Goal: Task Accomplishment & Management: Complete application form

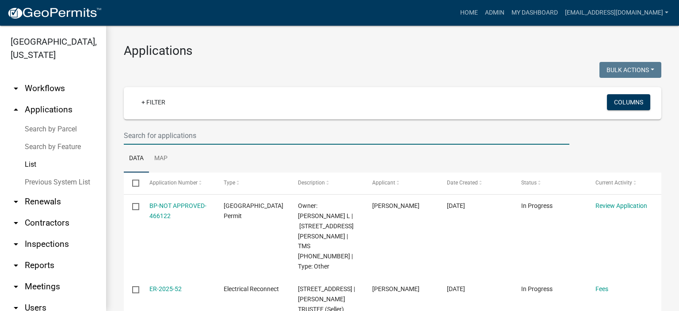
click at [207, 138] on input "text" at bounding box center [347, 135] width 446 height 18
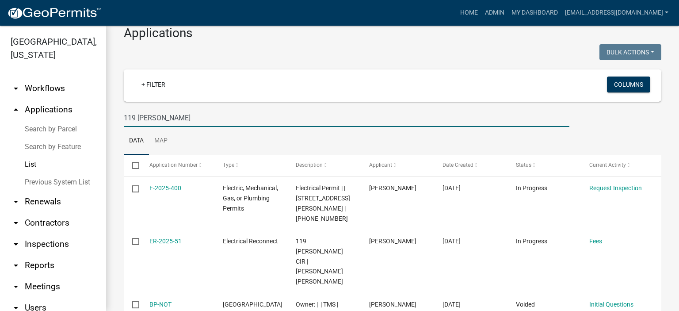
scroll to position [58, 0]
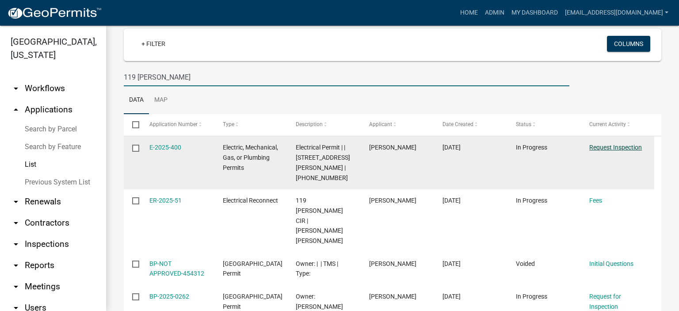
type input "119 [PERSON_NAME]"
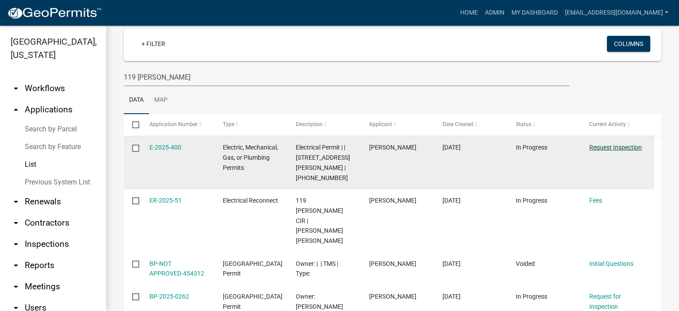
click at [604, 147] on link "Request Inspection" at bounding box center [615, 147] width 53 height 7
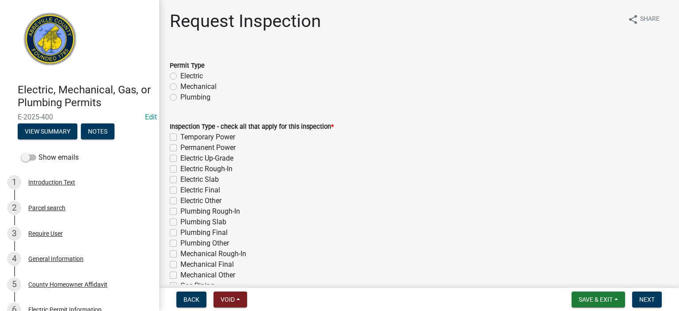
click at [180, 75] on label "Electric" at bounding box center [191, 76] width 23 height 11
click at [180, 75] on input "Electric" at bounding box center [183, 74] width 6 height 6
radio input "true"
click at [180, 148] on label "Permanent Power" at bounding box center [207, 147] width 55 height 11
click at [180, 148] on input "Permanent Power" at bounding box center [183, 145] width 6 height 6
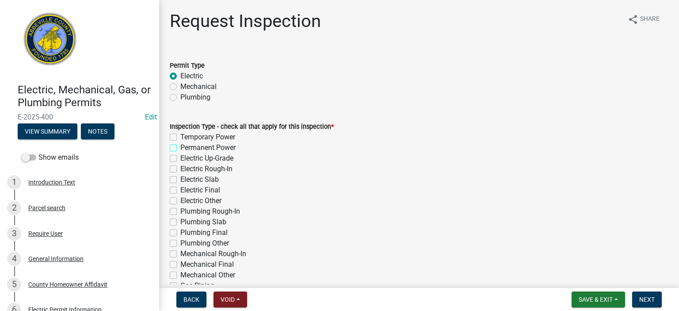
checkbox input "true"
checkbox input "false"
checkbox input "true"
checkbox input "false"
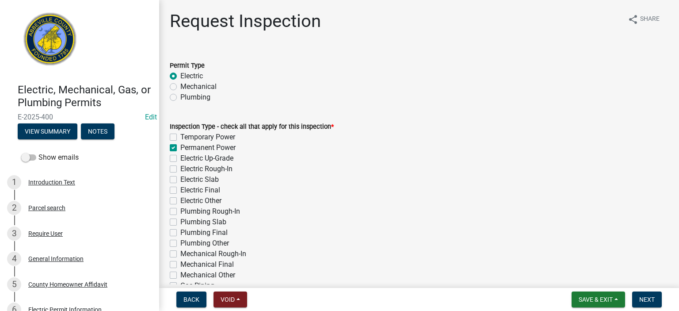
checkbox input "false"
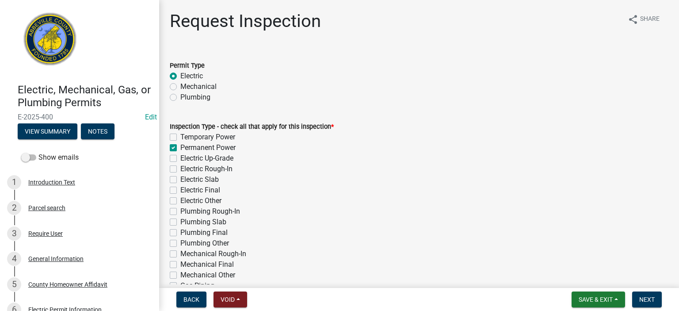
checkbox input "false"
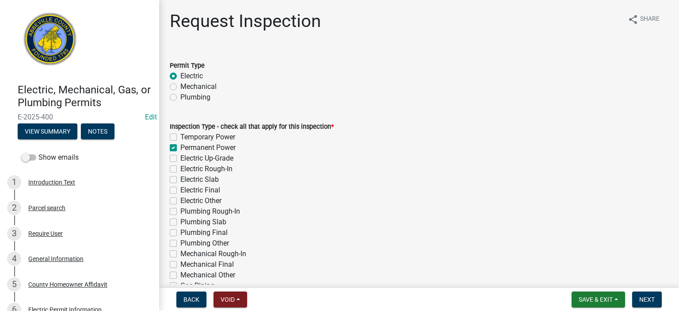
checkbox input "false"
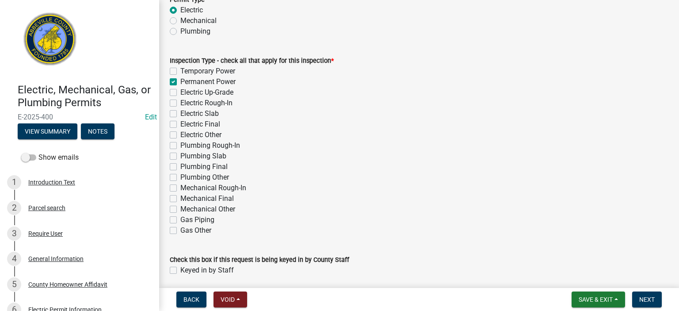
scroll to position [99, 0]
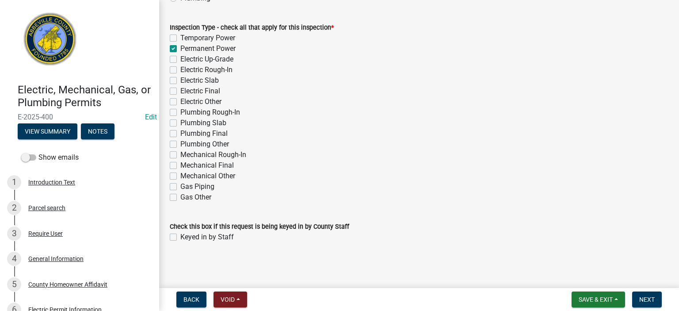
click at [180, 237] on label "Keyed in by Staff" at bounding box center [206, 237] width 53 height 11
click at [180, 237] on input "Keyed in by Staff" at bounding box center [183, 235] width 6 height 6
checkbox input "true"
click at [651, 297] on span "Next" at bounding box center [646, 299] width 15 height 7
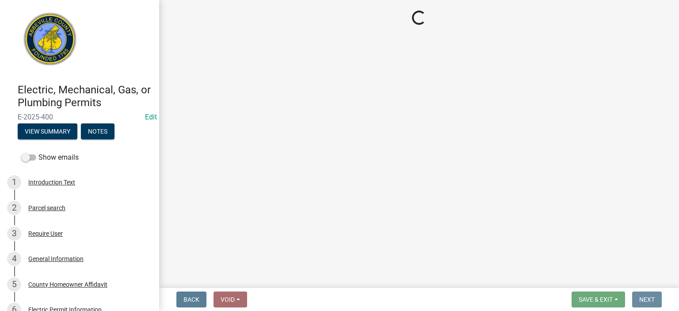
scroll to position [0, 0]
select select "896ec84b-7942-43b9-a78d-4f1554b7930c"
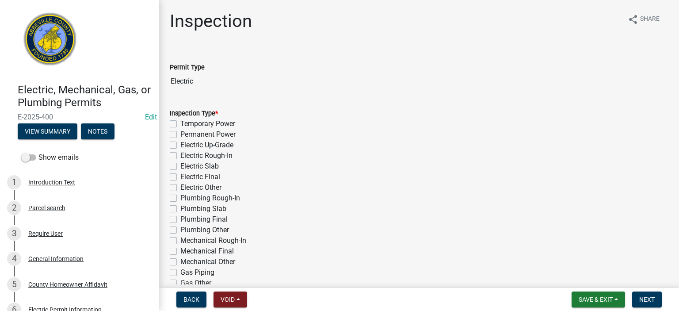
click at [180, 134] on label "Permanent Power" at bounding box center [207, 134] width 55 height 11
click at [180, 134] on input "Permanent Power" at bounding box center [183, 132] width 6 height 6
checkbox input "true"
checkbox input "false"
checkbox input "true"
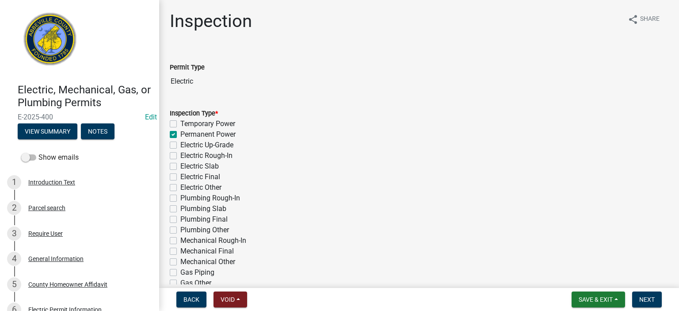
checkbox input "false"
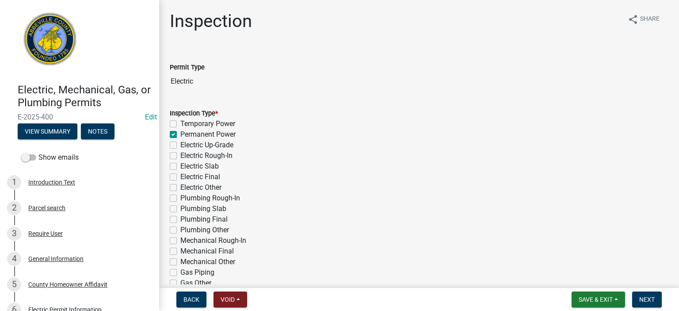
checkbox input "false"
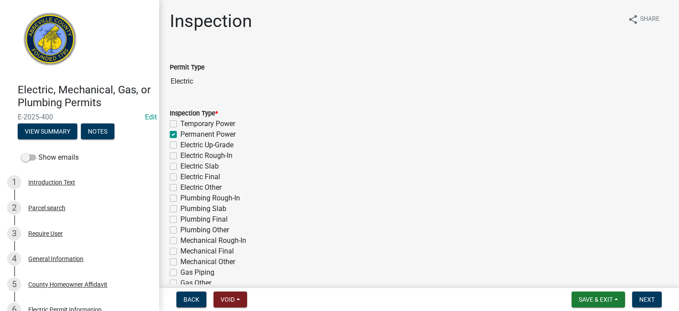
checkbox input "false"
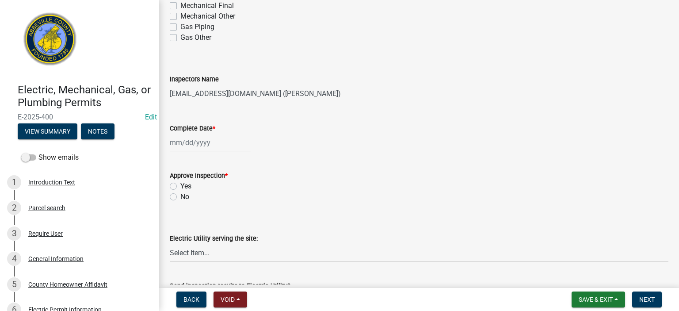
scroll to position [248, 0]
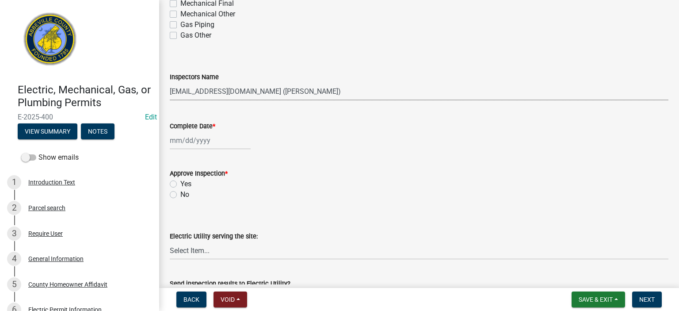
click at [335, 93] on select "Select Item... [EMAIL_ADDRESS][DOMAIN_NAME] ([PERSON_NAME]) [EMAIL_ADDRESS][DOM…" at bounding box center [419, 91] width 499 height 18
select select "56be3ac8-4e2d-49a7-9260-658958e29c03"
click at [170, 82] on select "Select Item... [EMAIL_ADDRESS][DOMAIN_NAME] ([PERSON_NAME]) [EMAIL_ADDRESS][DOM…" at bounding box center [419, 91] width 499 height 18
select select "8"
select select "2025"
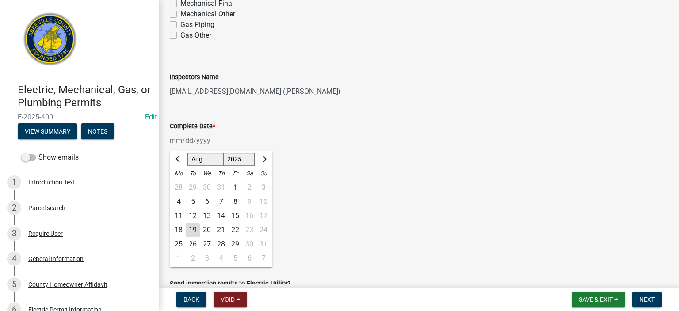
click at [222, 145] on div "[PERSON_NAME] Feb Mar Apr [PERSON_NAME][DATE] Oct Nov [DATE] 1526 1527 1528 152…" at bounding box center [210, 140] width 81 height 18
click at [190, 226] on div "19" at bounding box center [193, 230] width 14 height 14
type input "[DATE]"
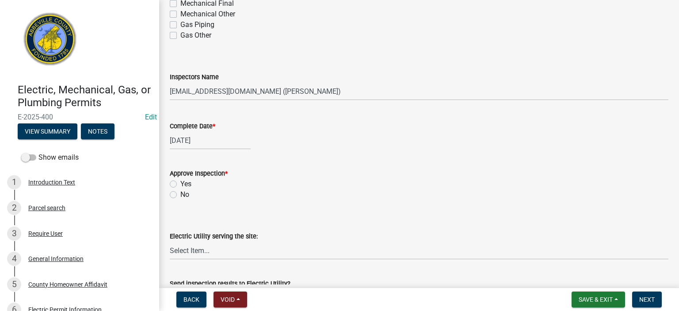
click at [180, 185] on label "Yes" at bounding box center [185, 184] width 11 height 11
click at [180, 184] on input "Yes" at bounding box center [183, 182] width 6 height 6
radio input "true"
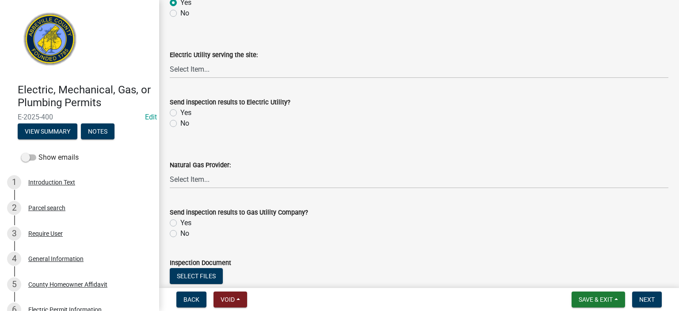
scroll to position [442, 0]
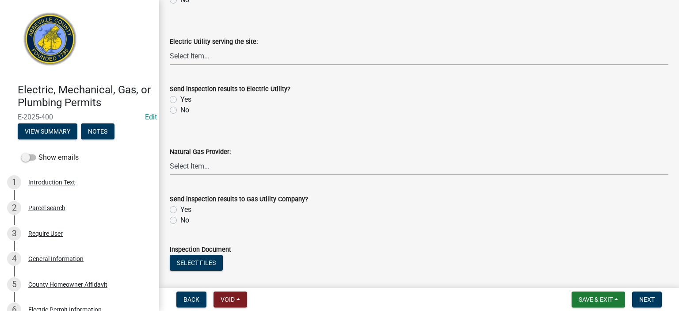
click at [233, 54] on select "Select Item... Little River Electric Co-Op Laurens Electric Co-Op Duke Energy D…" at bounding box center [419, 56] width 499 height 18
click at [170, 47] on select "Select Item... Little River Electric Co-Op Laurens Electric Co-Op Duke Energy D…" at bounding box center [419, 56] width 499 height 18
select select "bd80ec07-8d03-48b2-b776-9846ceba1ce7"
click at [180, 98] on label "Yes" at bounding box center [185, 99] width 11 height 11
click at [180, 98] on input "Yes" at bounding box center [183, 97] width 6 height 6
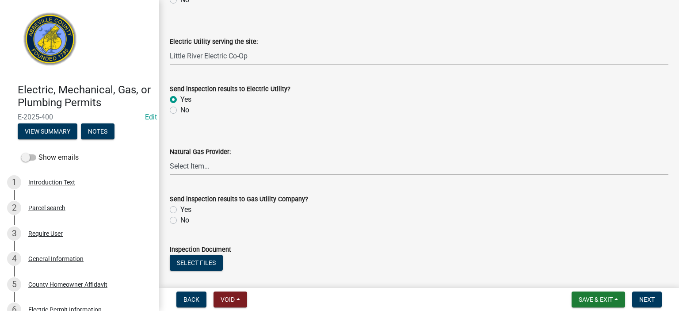
radio input "true"
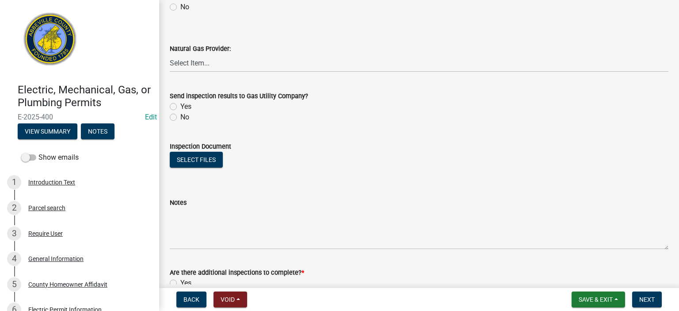
scroll to position [566, 0]
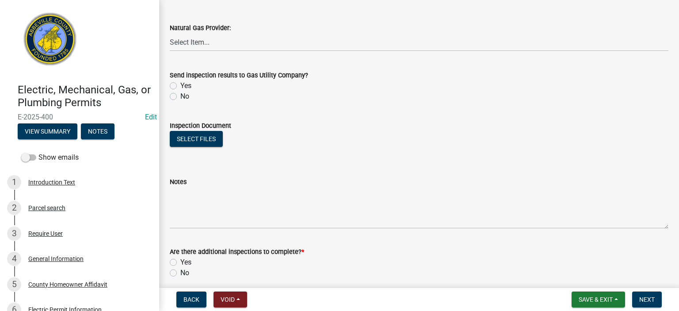
click at [180, 95] on label "No" at bounding box center [184, 96] width 9 height 11
click at [180, 95] on input "No" at bounding box center [183, 94] width 6 height 6
radio input "true"
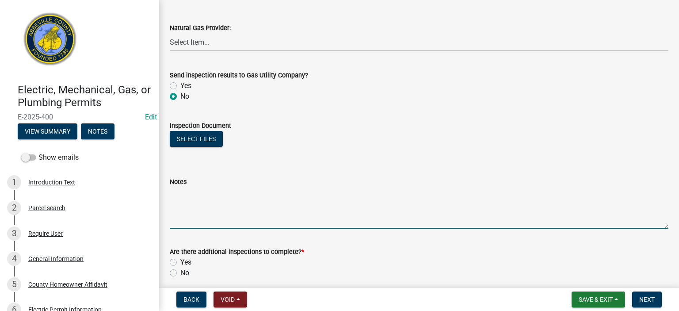
click at [234, 189] on textarea "Notes" at bounding box center [419, 208] width 499 height 42
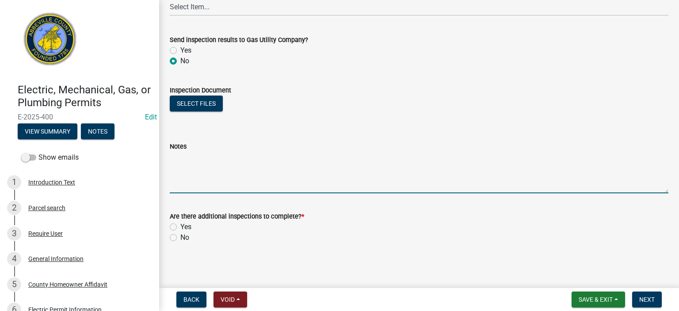
scroll to position [602, 0]
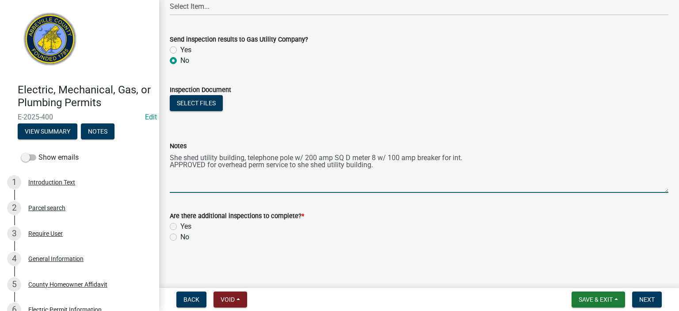
type textarea "She shed utility building, telephone pole w/ 200 amp SQ D meter 8 w/ 100 amp br…"
click at [180, 236] on label "No" at bounding box center [184, 237] width 9 height 11
click at [180, 236] on input "No" at bounding box center [183, 235] width 6 height 6
radio input "true"
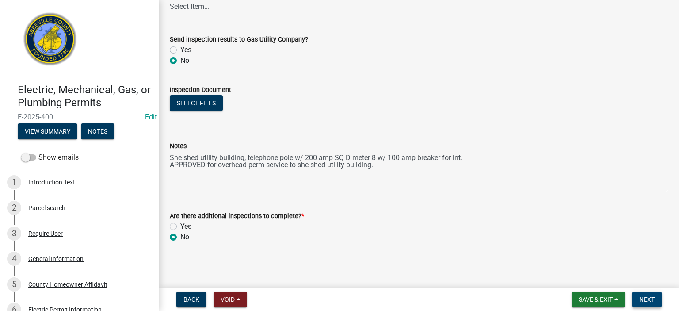
click at [651, 297] on span "Next" at bounding box center [646, 299] width 15 height 7
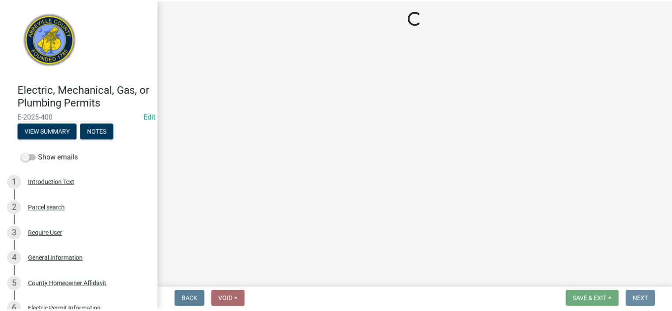
scroll to position [0, 0]
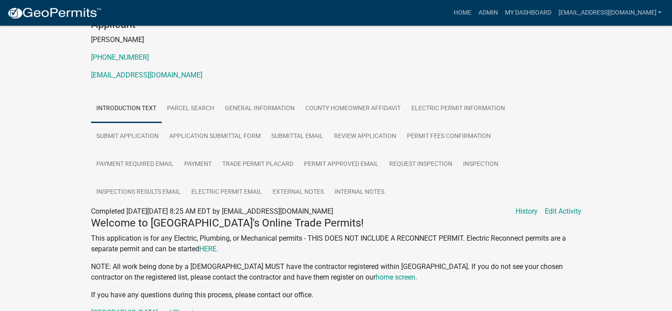
scroll to position [111, 0]
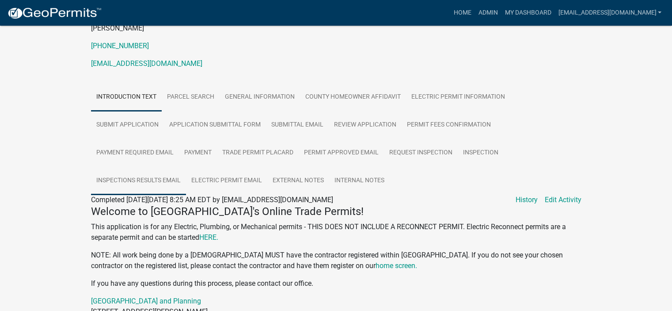
click at [133, 175] on link "Inspections Results Email" at bounding box center [138, 181] width 95 height 28
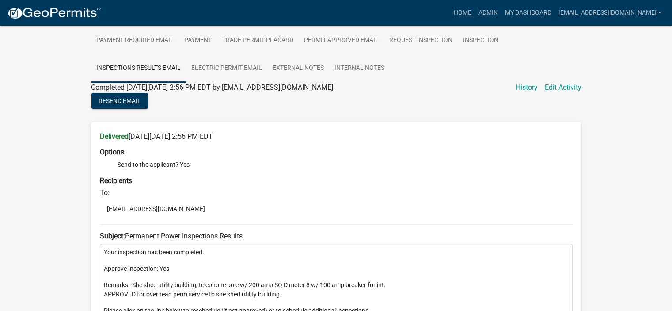
scroll to position [230, 0]
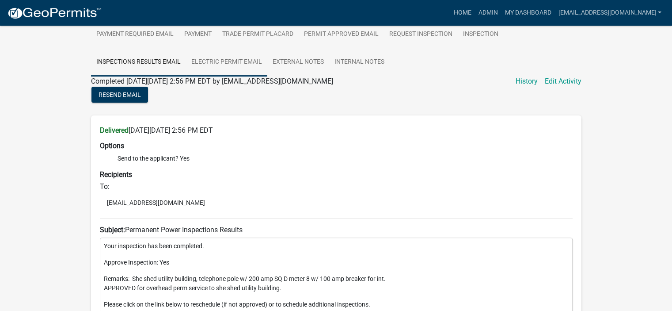
click at [235, 58] on link "Electric Permit Email" at bounding box center [226, 62] width 81 height 28
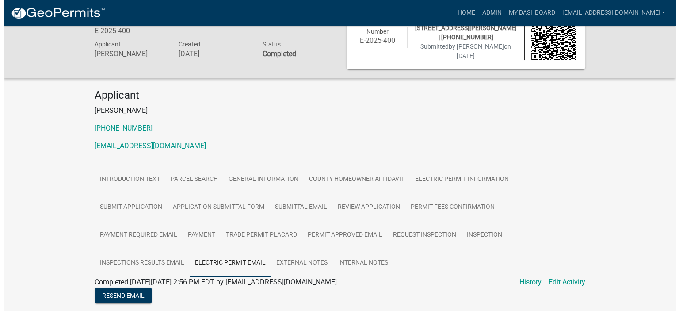
scroll to position [0, 0]
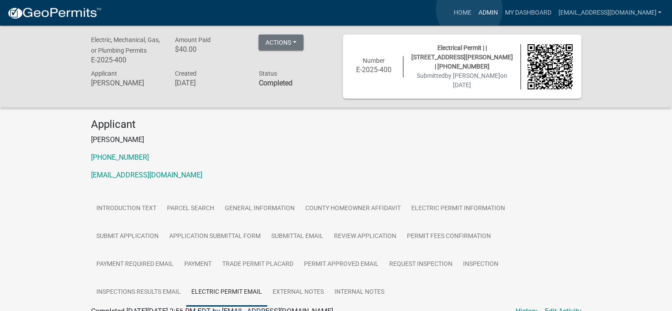
click at [475, 9] on link "Admin" at bounding box center [488, 12] width 27 height 17
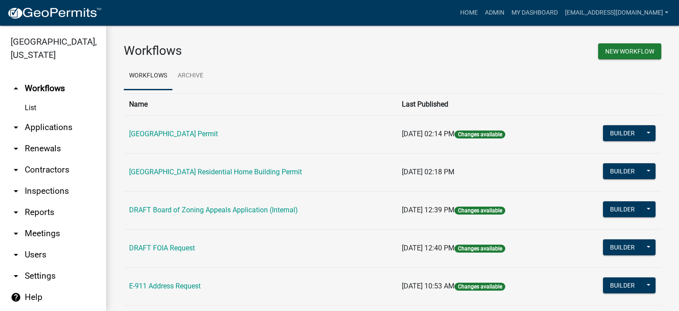
click at [51, 124] on link "arrow_drop_down Applications" at bounding box center [53, 127] width 106 height 21
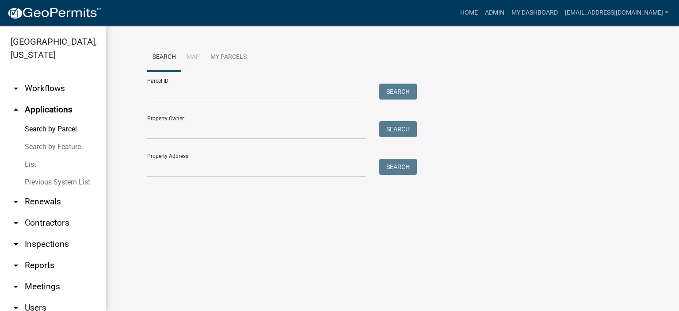
click at [30, 162] on link "List" at bounding box center [53, 165] width 106 height 18
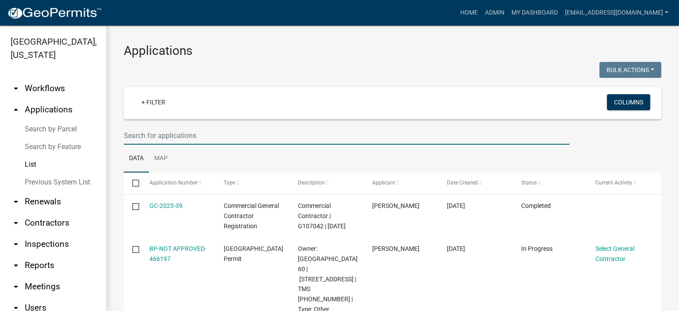
click at [206, 131] on input "text" at bounding box center [347, 135] width 446 height 18
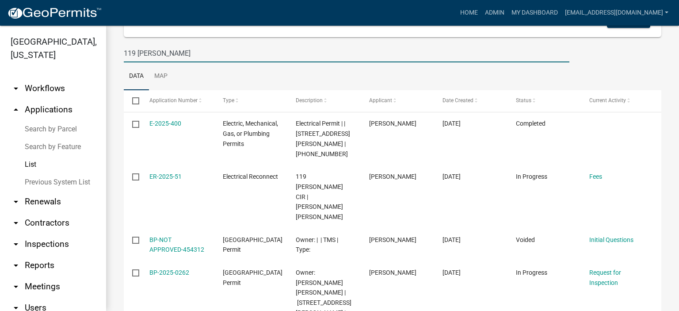
scroll to position [108, 0]
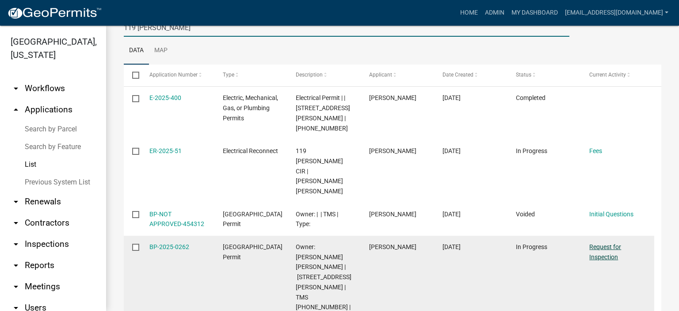
type input "119 [PERSON_NAME]"
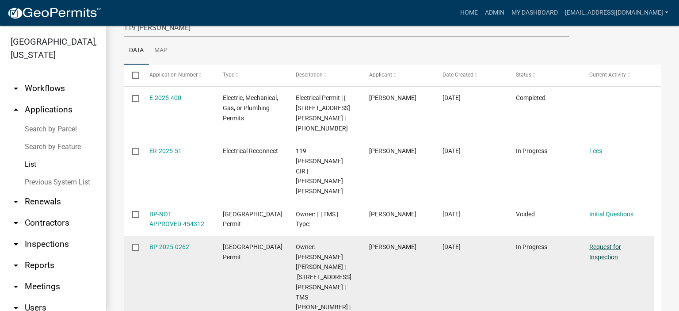
click at [606, 243] on link "Request for Inspection" at bounding box center [605, 251] width 32 height 17
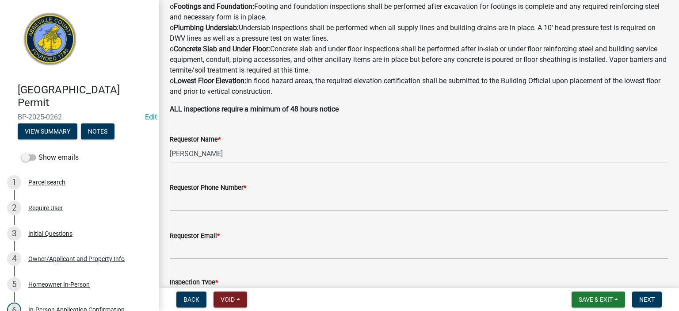
scroll to position [224, 0]
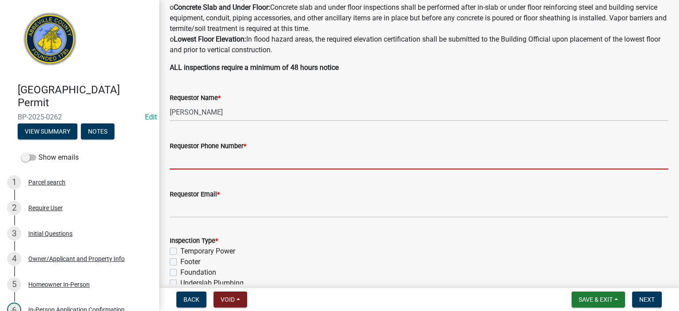
click at [283, 163] on input "Requestor Phone Number *" at bounding box center [419, 160] width 499 height 18
type input "8643662400"
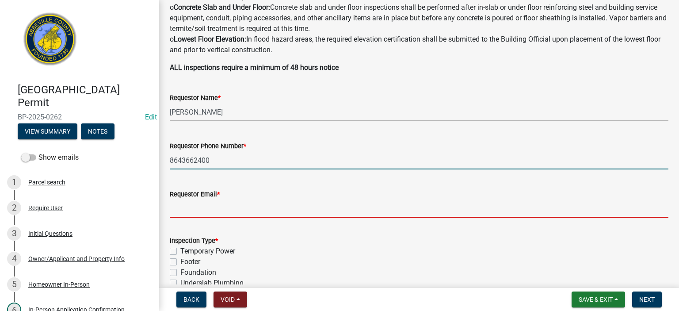
type input "[EMAIL_ADDRESS][DOMAIN_NAME]"
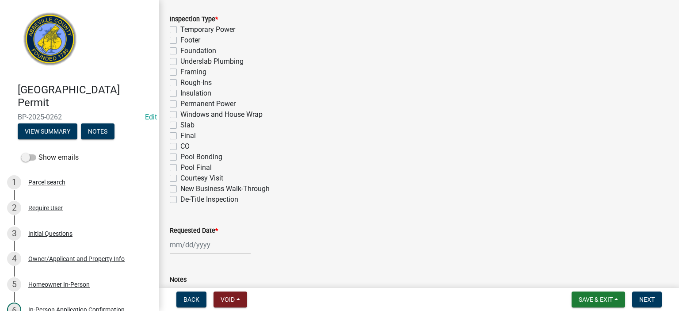
scroll to position [454, 0]
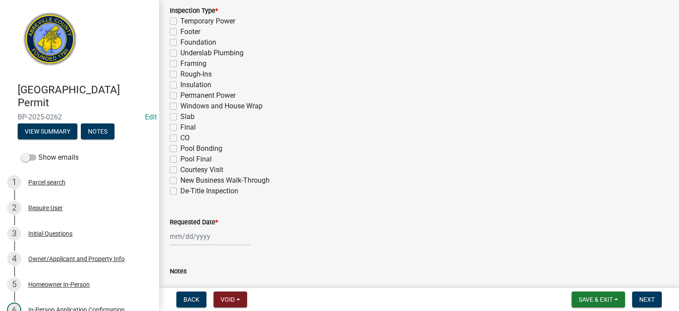
click at [180, 124] on label "Final" at bounding box center [187, 127] width 15 height 11
click at [180, 124] on input "Final" at bounding box center [183, 125] width 6 height 6
checkbox input "true"
checkbox input "false"
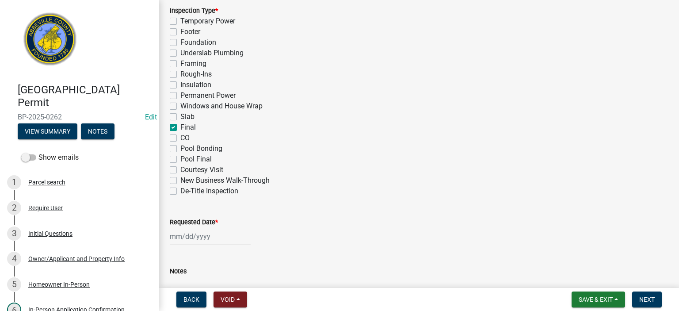
checkbox input "false"
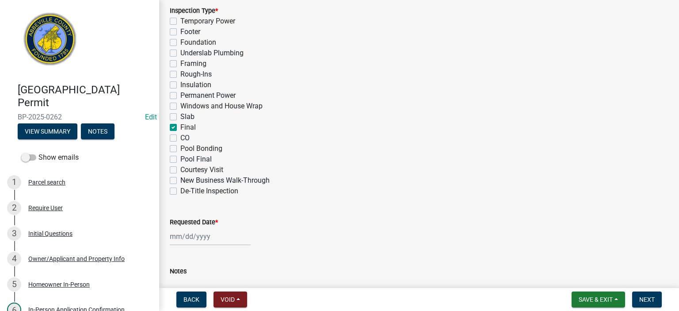
checkbox input "false"
checkbox input "true"
checkbox input "false"
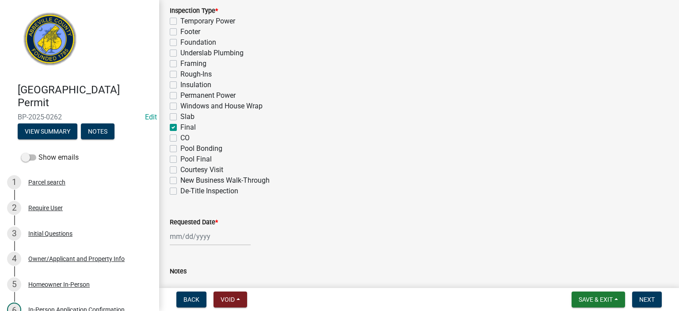
checkbox input "false"
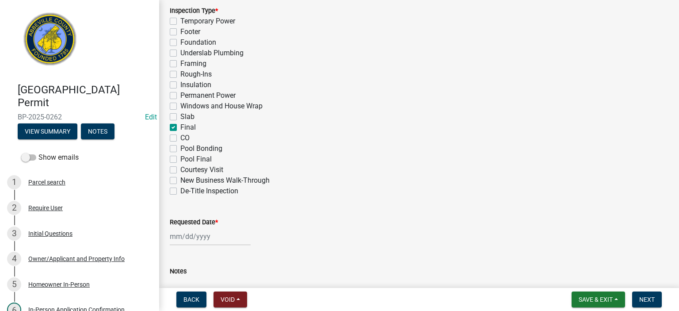
select select "8"
select select "2025"
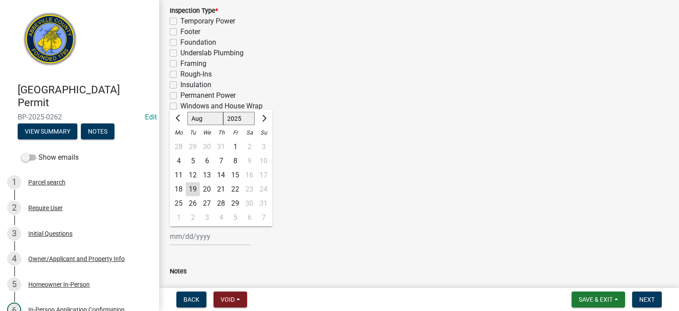
click at [228, 240] on div "[PERSON_NAME] Feb Mar Apr [PERSON_NAME][DATE] Oct Nov [DATE] 1526 1527 1528 152…" at bounding box center [210, 236] width 81 height 18
click at [193, 189] on div "19" at bounding box center [193, 189] width 14 height 14
type input "[DATE]"
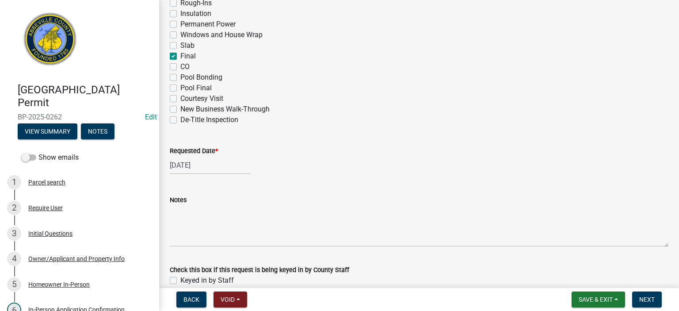
scroll to position [569, 0]
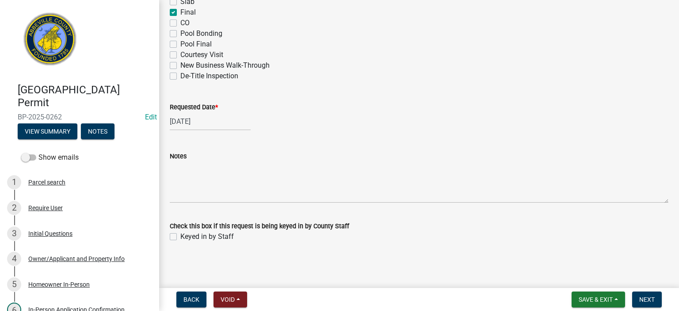
click at [180, 237] on label "Keyed in by Staff" at bounding box center [206, 236] width 53 height 11
click at [180, 237] on input "Keyed in by Staff" at bounding box center [183, 234] width 6 height 6
checkbox input "true"
click at [648, 296] on span "Next" at bounding box center [646, 299] width 15 height 7
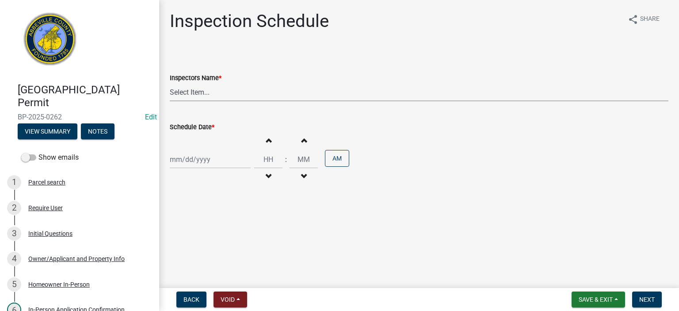
click at [223, 95] on select "Select Item... [EMAIL_ADDRESS][DOMAIN_NAME] ([PERSON_NAME]) [EMAIL_ADDRESS][DOM…" at bounding box center [419, 92] width 499 height 18
select select "56be3ac8-4e2d-49a7-9260-658958e29c03"
click at [170, 83] on select "Select Item... [EMAIL_ADDRESS][DOMAIN_NAME] ([PERSON_NAME]) [EMAIL_ADDRESS][DOM…" at bounding box center [419, 92] width 499 height 18
select select "8"
select select "2025"
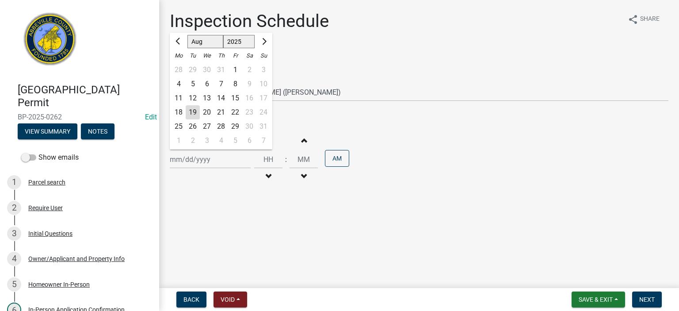
click at [218, 159] on div "[PERSON_NAME] Feb Mar Apr [PERSON_NAME][DATE] Oct Nov [DATE] 1526 1527 1528 152…" at bounding box center [210, 159] width 81 height 18
click at [193, 112] on div "19" at bounding box center [193, 112] width 14 height 14
type input "[DATE]"
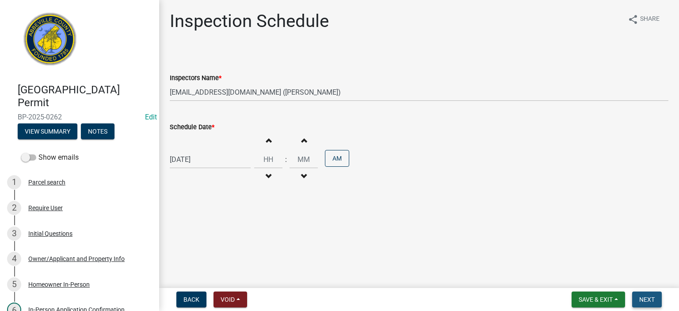
click at [644, 294] on button "Next" at bounding box center [647, 299] width 30 height 16
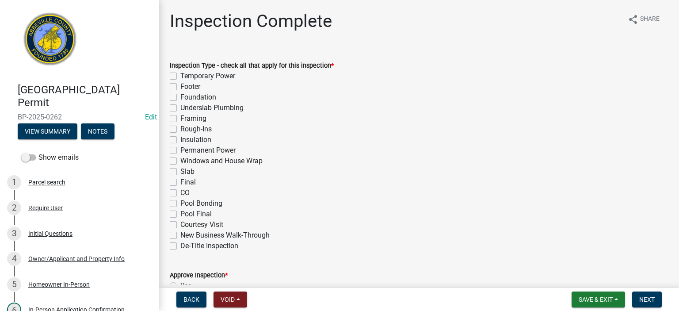
click at [180, 182] on label "Final" at bounding box center [187, 182] width 15 height 11
click at [180, 182] on input "Final" at bounding box center [183, 180] width 6 height 6
checkbox input "true"
checkbox input "false"
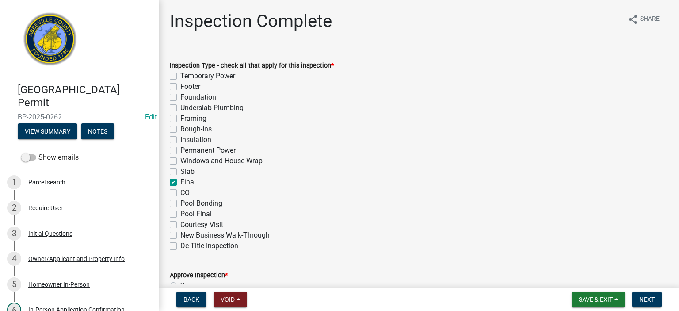
checkbox input "false"
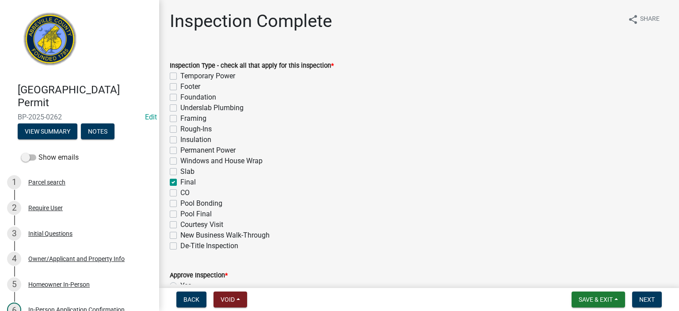
checkbox input "false"
checkbox input "true"
checkbox input "false"
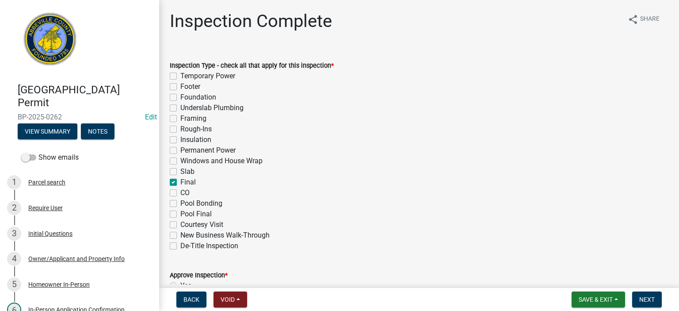
checkbox input "false"
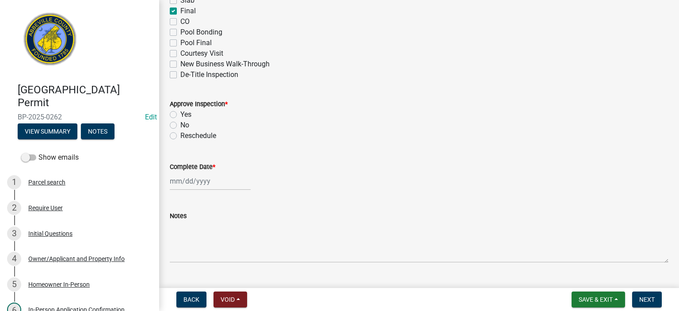
scroll to position [189, 0]
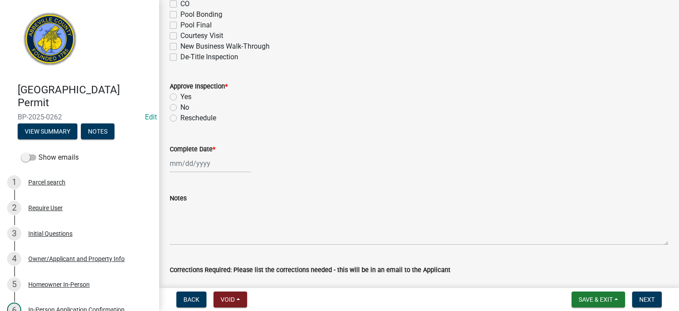
click at [180, 94] on label "Yes" at bounding box center [185, 97] width 11 height 11
click at [180, 94] on input "Yes" at bounding box center [183, 95] width 6 height 6
radio input "true"
select select "8"
select select "2025"
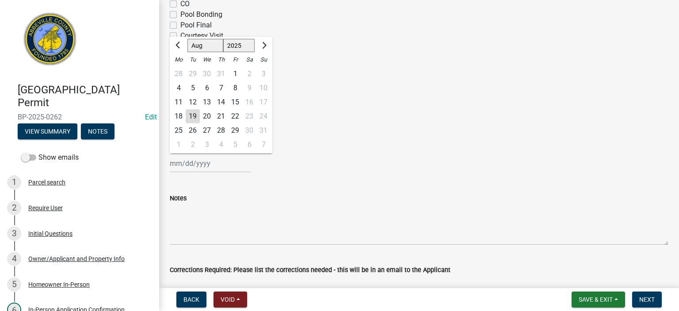
click at [225, 169] on input "Complete Date *" at bounding box center [210, 163] width 81 height 18
click at [196, 115] on div "19" at bounding box center [193, 116] width 14 height 14
type input "[DATE]"
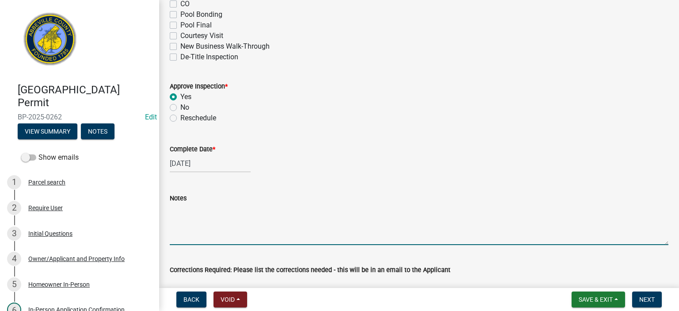
drag, startPoint x: 215, startPoint y: 210, endPoint x: 224, endPoint y: 204, distance: 11.2
click at [217, 210] on textarea "Notes" at bounding box center [419, 224] width 499 height 42
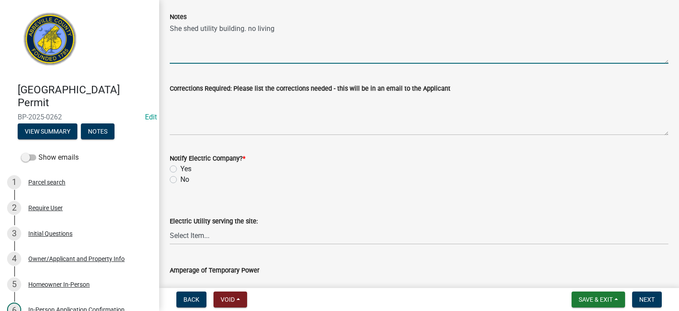
scroll to position [383, 0]
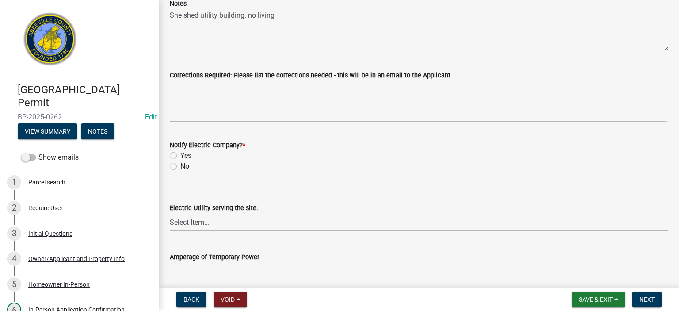
type textarea "She shed utility building. no living"
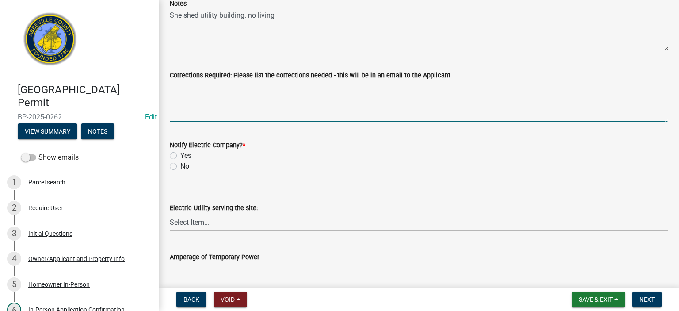
click at [256, 101] on textarea "Corrections Required: Please list the corrections needed - this will be in an e…" at bounding box center [419, 101] width 499 height 42
type textarea "none"
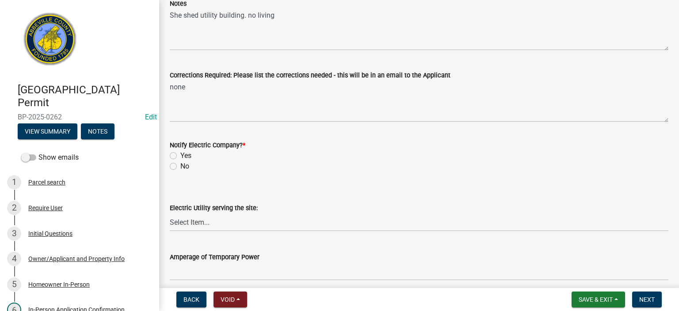
click at [180, 166] on label "No" at bounding box center [184, 166] width 9 height 11
click at [180, 166] on input "No" at bounding box center [183, 164] width 6 height 6
radio input "true"
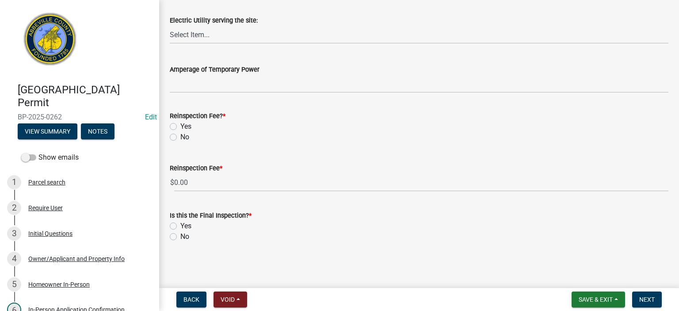
click at [180, 136] on label "No" at bounding box center [184, 137] width 9 height 11
click at [180, 136] on input "No" at bounding box center [183, 135] width 6 height 6
radio input "true"
click at [180, 225] on label "Yes" at bounding box center [185, 226] width 11 height 11
click at [180, 225] on input "Yes" at bounding box center [183, 224] width 6 height 6
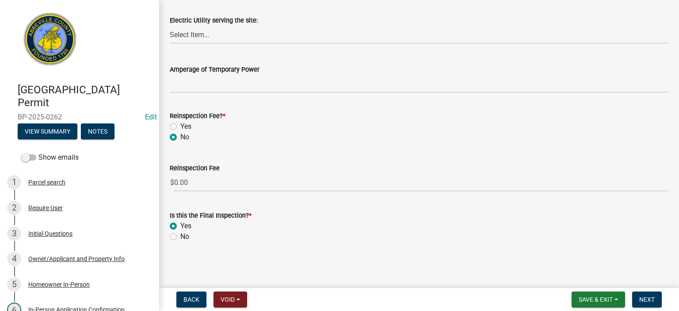
radio input "true"
drag, startPoint x: 651, startPoint y: 296, endPoint x: 653, endPoint y: 286, distance: 9.8
click at [652, 296] on span "Next" at bounding box center [646, 299] width 15 height 7
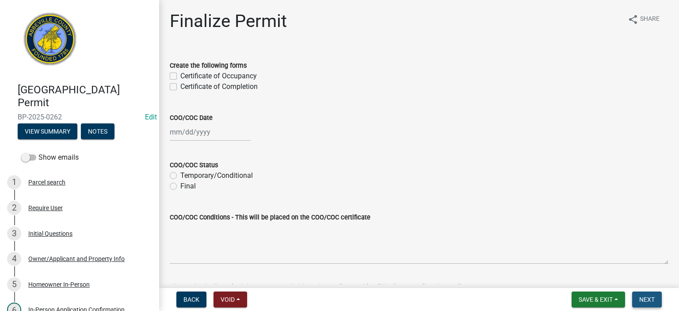
drag, startPoint x: 644, startPoint y: 297, endPoint x: 647, endPoint y: 273, distance: 23.7
click at [644, 296] on span "Next" at bounding box center [646, 299] width 15 height 7
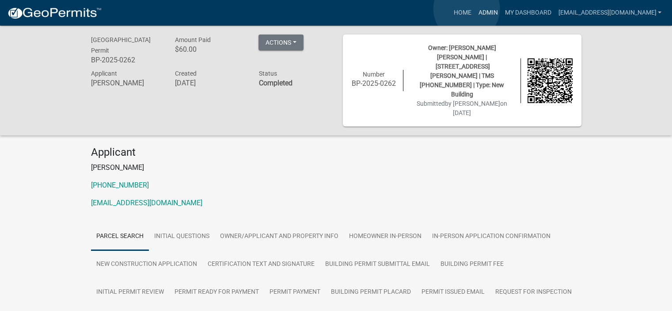
click at [475, 9] on link "Admin" at bounding box center [488, 12] width 27 height 17
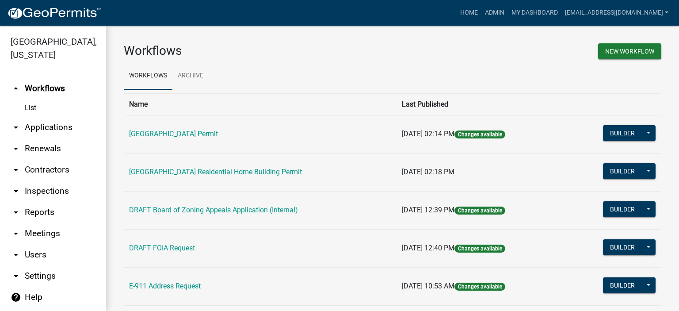
click at [43, 127] on link "arrow_drop_down Applications" at bounding box center [53, 127] width 106 height 21
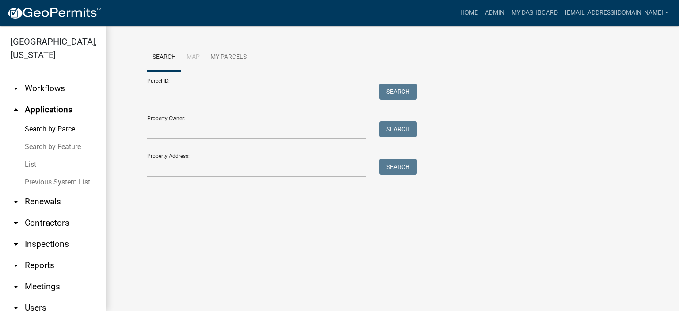
click at [32, 164] on link "List" at bounding box center [53, 165] width 106 height 18
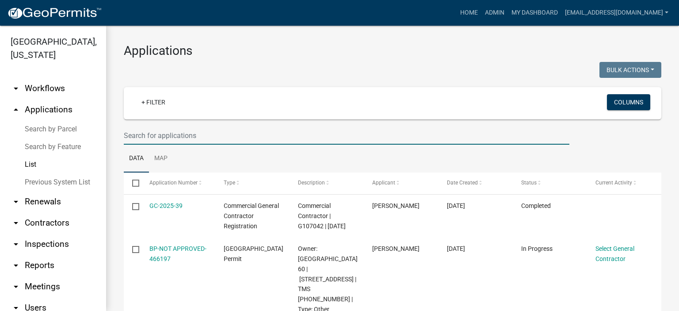
drag, startPoint x: 203, startPoint y: 133, endPoint x: 218, endPoint y: 124, distance: 16.7
click at [207, 133] on input "text" at bounding box center [347, 135] width 446 height 18
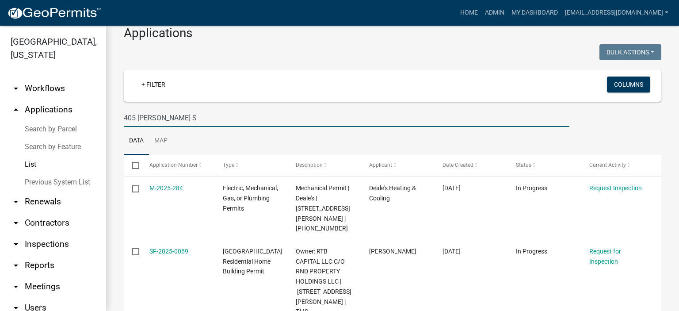
scroll to position [63, 0]
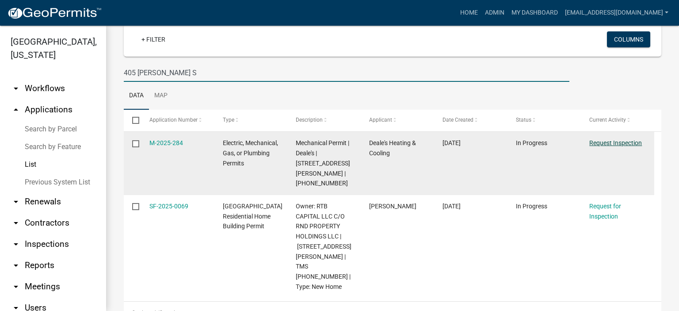
type input "405 [PERSON_NAME] S"
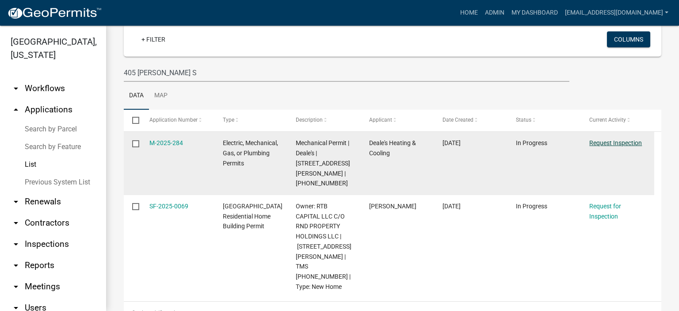
click at [608, 142] on link "Request Inspection" at bounding box center [615, 142] width 53 height 7
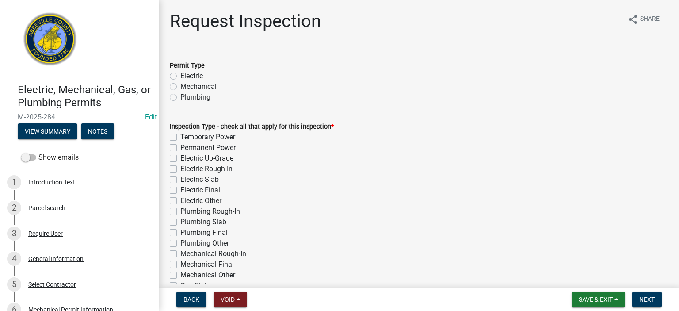
click at [180, 84] on label "Mechanical" at bounding box center [198, 86] width 36 height 11
click at [180, 84] on input "Mechanical" at bounding box center [183, 84] width 6 height 6
radio input "true"
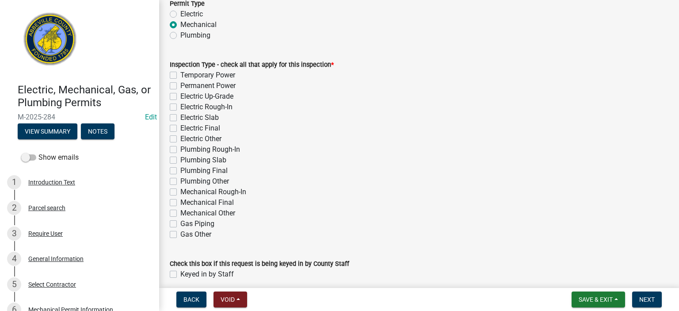
scroll to position [99, 0]
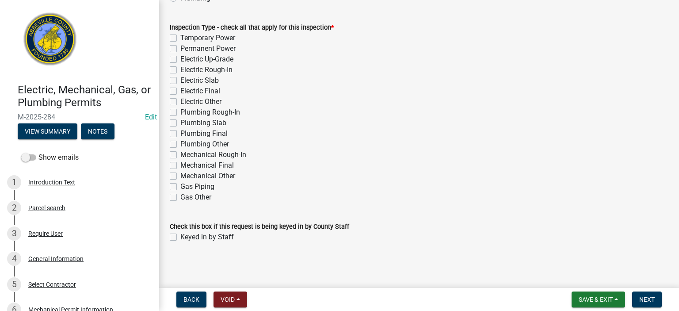
click at [180, 153] on label "Mechanical Rough-In" at bounding box center [213, 154] width 66 height 11
click at [180, 153] on input "Mechanical Rough-In" at bounding box center [183, 152] width 6 height 6
checkbox input "true"
checkbox input "false"
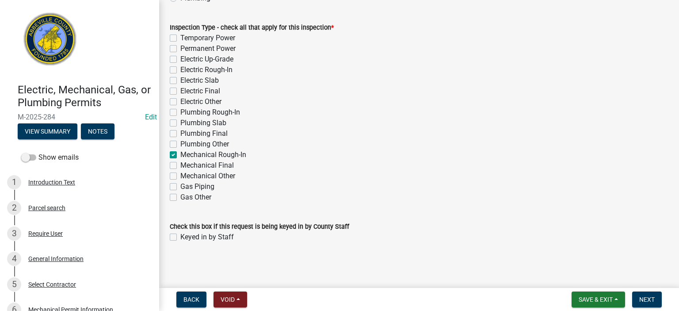
checkbox input "false"
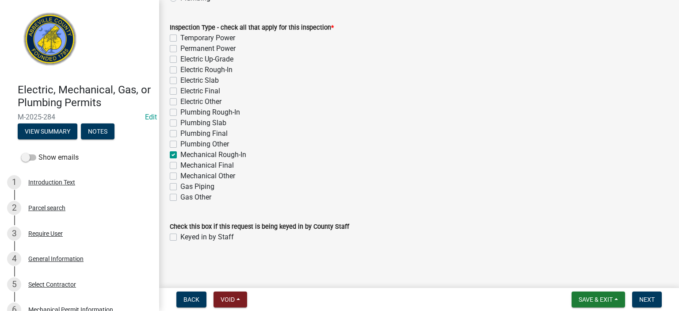
checkbox input "false"
checkbox input "true"
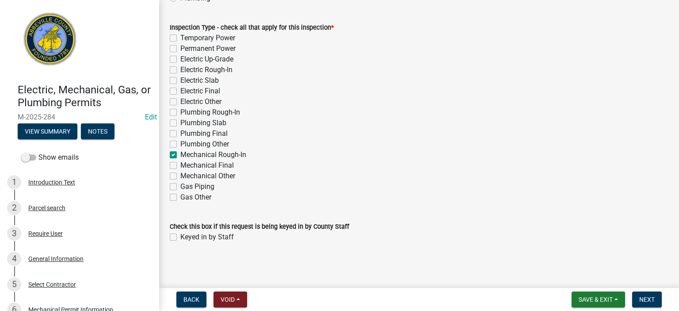
checkbox input "false"
click at [173, 233] on div "Keyed in by Staff" at bounding box center [419, 237] width 499 height 11
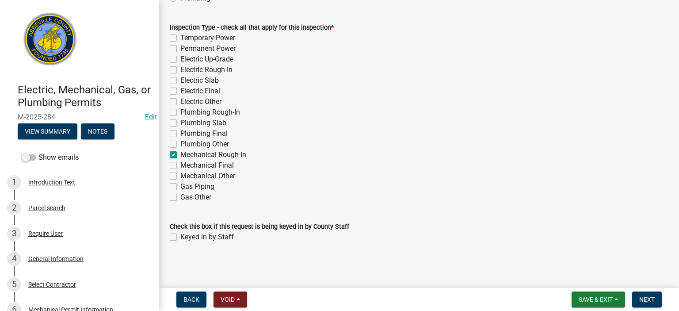
click at [180, 237] on label "Keyed in by Staff" at bounding box center [206, 237] width 53 height 11
click at [180, 237] on input "Keyed in by Staff" at bounding box center [183, 235] width 6 height 6
checkbox input "true"
click at [647, 299] on span "Next" at bounding box center [646, 299] width 15 height 7
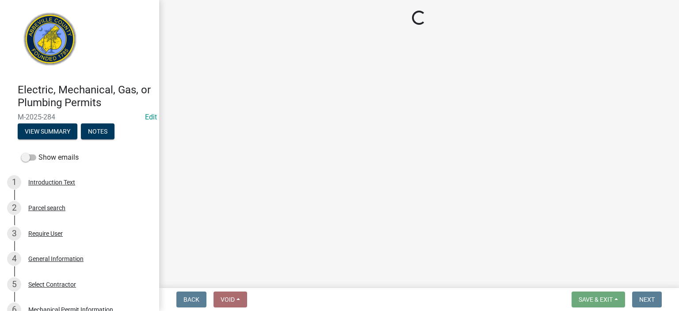
select select "896ec84b-7942-43b9-a78d-4f1554b7930c"
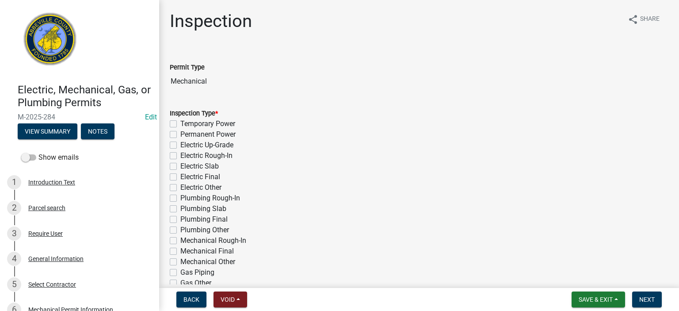
click at [180, 238] on label "Mechanical Rough-In" at bounding box center [213, 240] width 66 height 11
click at [180, 238] on input "Mechanical Rough-In" at bounding box center [183, 238] width 6 height 6
checkbox input "true"
checkbox input "false"
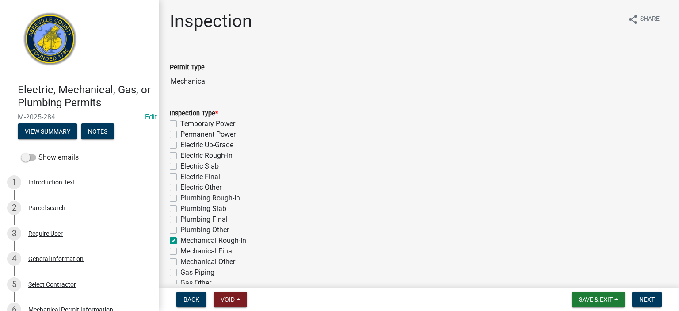
checkbox input "false"
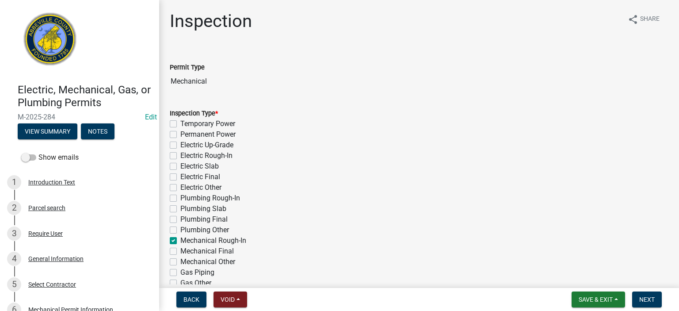
checkbox input "false"
checkbox input "true"
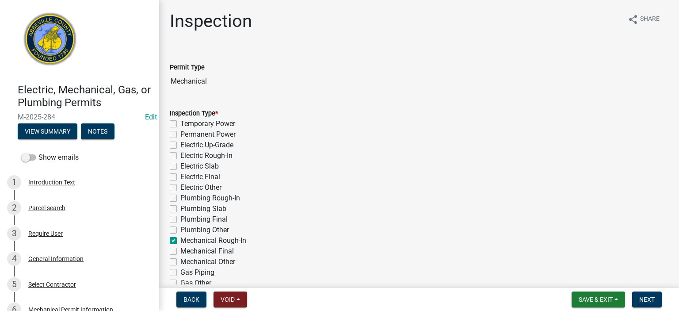
checkbox input "false"
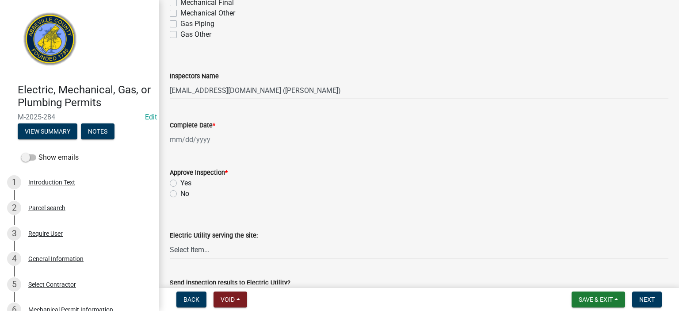
scroll to position [265, 0]
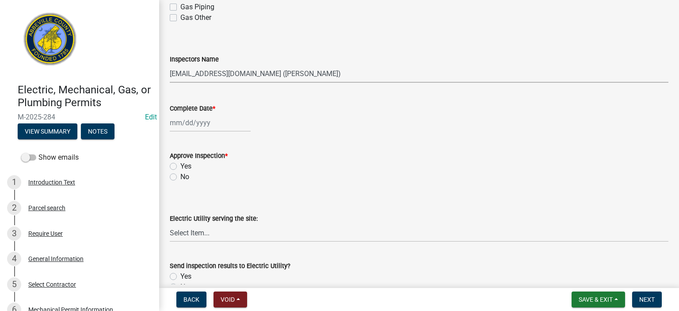
click at [354, 69] on select "Select Item... [EMAIL_ADDRESS][DOMAIN_NAME] ([PERSON_NAME]) [EMAIL_ADDRESS][DOM…" at bounding box center [419, 74] width 499 height 18
select select "56be3ac8-4e2d-49a7-9260-658958e29c03"
click at [170, 65] on select "Select Item... [EMAIL_ADDRESS][DOMAIN_NAME] ([PERSON_NAME]) [EMAIL_ADDRESS][DOM…" at bounding box center [419, 74] width 499 height 18
select select "8"
select select "2025"
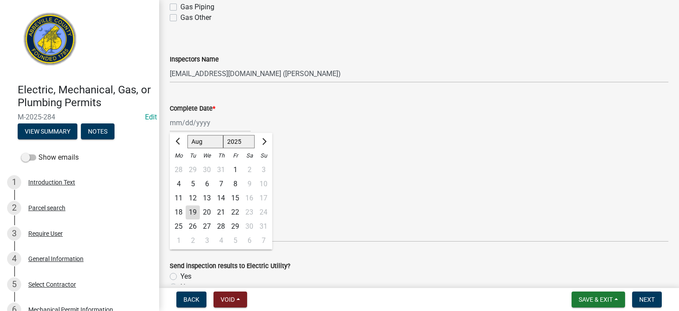
click at [226, 121] on div "[PERSON_NAME] Feb Mar Apr [PERSON_NAME][DATE] Oct Nov [DATE] 1526 1527 1528 152…" at bounding box center [210, 123] width 81 height 18
click at [192, 208] on div "19" at bounding box center [193, 212] width 14 height 14
type input "[DATE]"
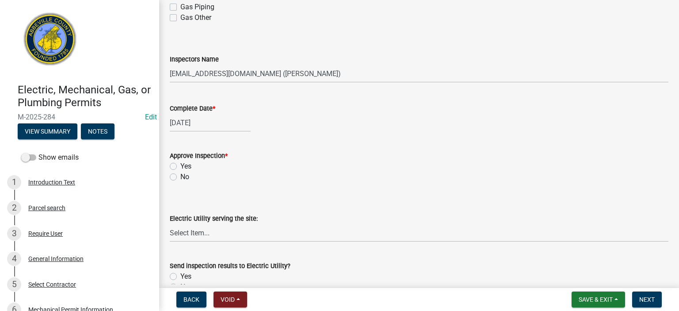
click at [180, 166] on label "Yes" at bounding box center [185, 166] width 11 height 11
click at [180, 166] on input "Yes" at bounding box center [183, 164] width 6 height 6
radio input "true"
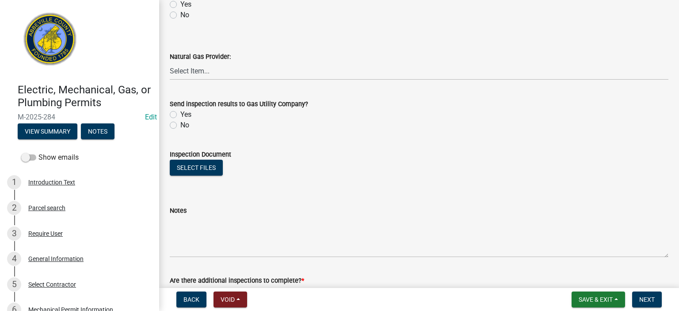
scroll to position [584, 0]
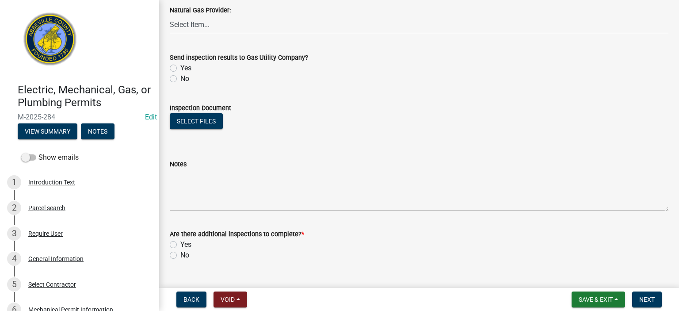
drag, startPoint x: 171, startPoint y: 79, endPoint x: 183, endPoint y: 83, distance: 12.6
click at [180, 79] on label "No" at bounding box center [184, 78] width 9 height 11
click at [180, 79] on input "No" at bounding box center [183, 76] width 6 height 6
radio input "true"
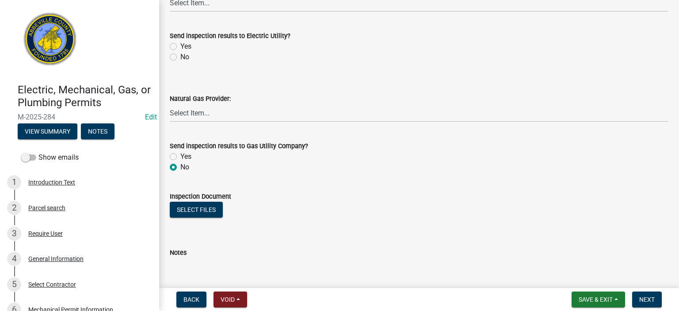
scroll to position [460, 0]
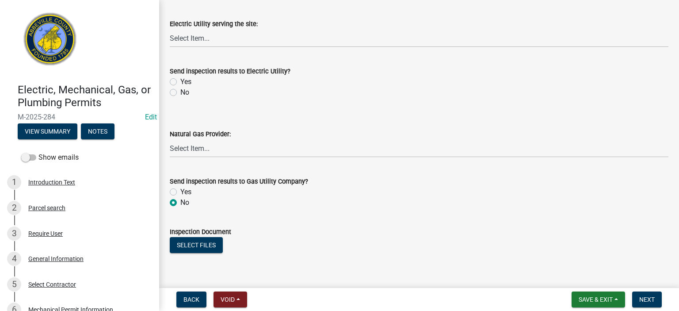
click at [180, 90] on label "No" at bounding box center [184, 92] width 9 height 11
click at [180, 90] on input "No" at bounding box center [183, 90] width 6 height 6
radio input "true"
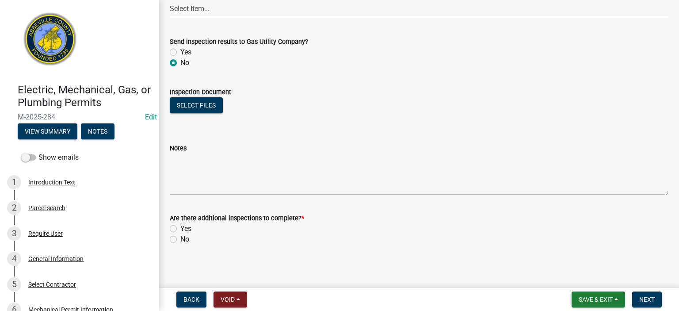
scroll to position [602, 0]
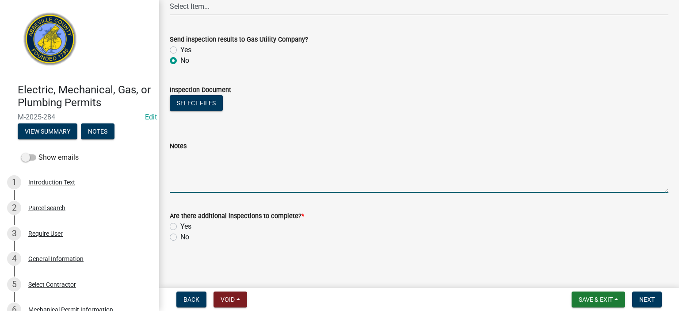
drag, startPoint x: 241, startPoint y: 166, endPoint x: 288, endPoint y: 194, distance: 54.9
click at [241, 167] on textarea "Notes" at bounding box center [419, 172] width 499 height 42
type textarea "Mech rough in equipment in attic APPROVED"
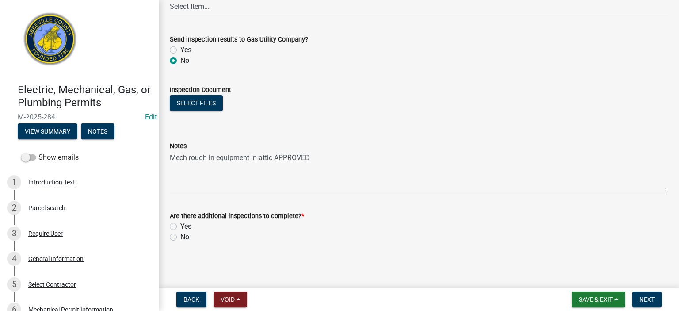
click at [180, 224] on label "Yes" at bounding box center [185, 226] width 11 height 11
click at [180, 224] on input "Yes" at bounding box center [183, 224] width 6 height 6
radio input "true"
click at [649, 297] on span "Next" at bounding box center [646, 299] width 15 height 7
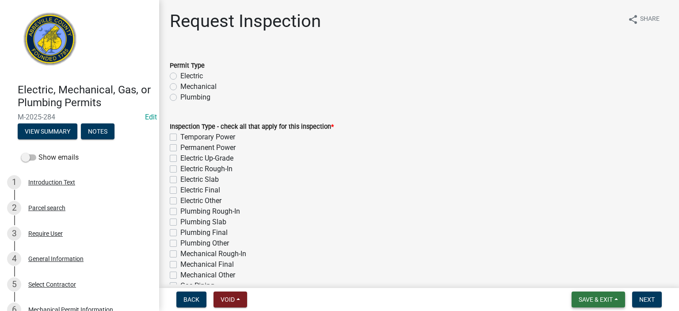
click at [588, 297] on span "Save & Exit" at bounding box center [596, 299] width 34 height 7
click at [585, 277] on button "Save & Exit" at bounding box center [589, 276] width 71 height 21
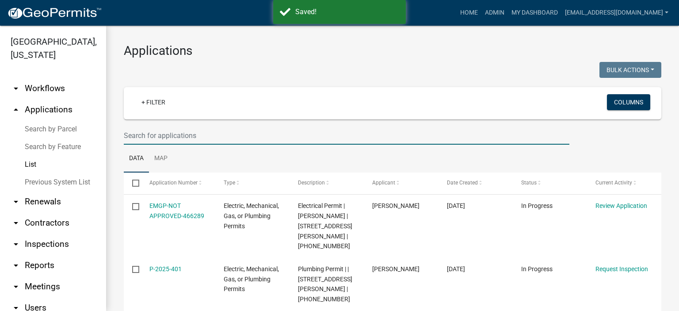
click at [217, 142] on input "text" at bounding box center [347, 135] width 446 height 18
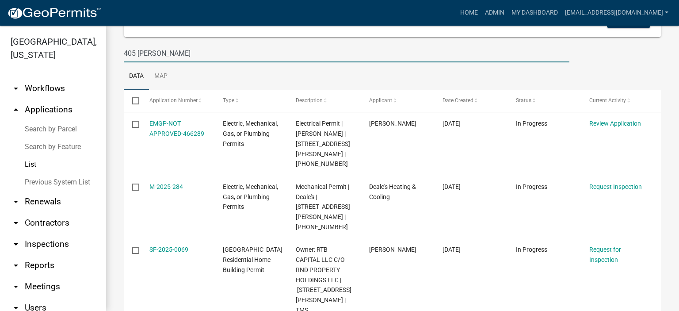
scroll to position [115, 0]
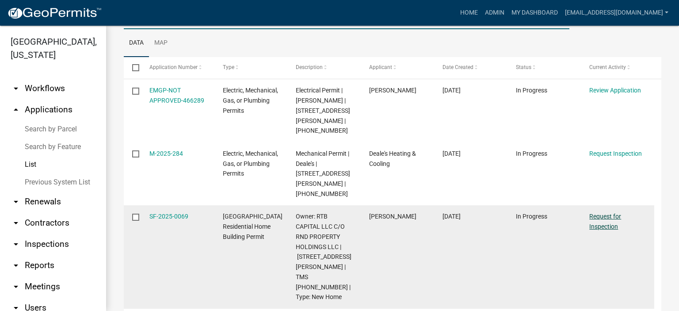
type input "405 [PERSON_NAME]"
click at [602, 213] on link "Request for Inspection" at bounding box center [605, 221] width 32 height 17
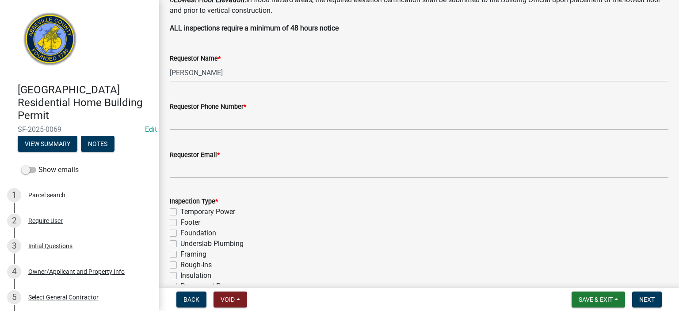
scroll to position [265, 0]
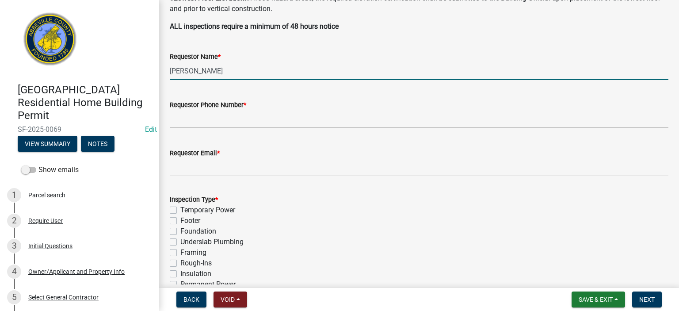
click at [265, 72] on input "[PERSON_NAME]" at bounding box center [419, 71] width 499 height 18
type input "A"
type input "[PERSON_NAME]"
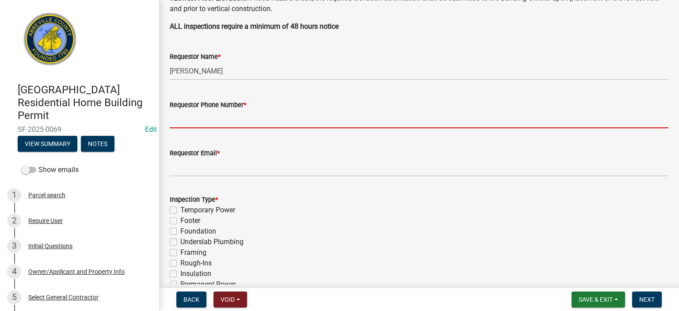
click at [264, 122] on input "Requestor Phone Number *" at bounding box center [419, 119] width 499 height 18
type input "8643662400"
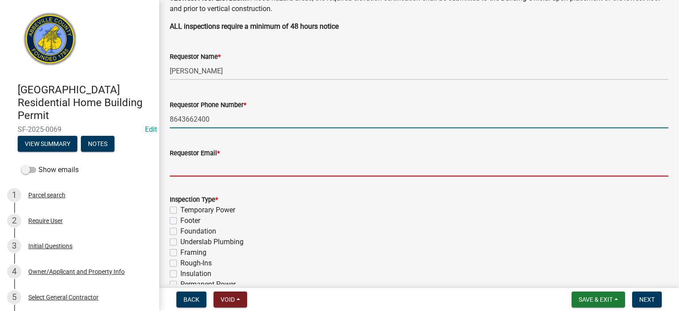
type input "[EMAIL_ADDRESS][DOMAIN_NAME]"
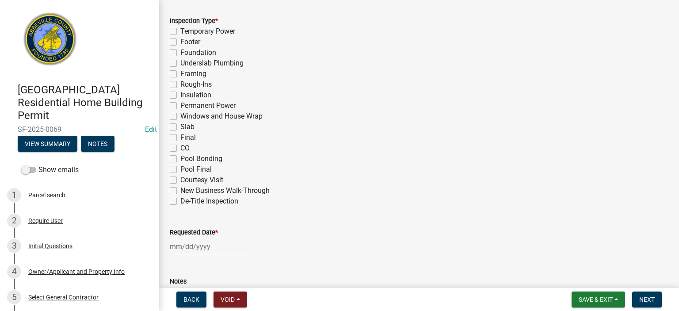
scroll to position [460, 0]
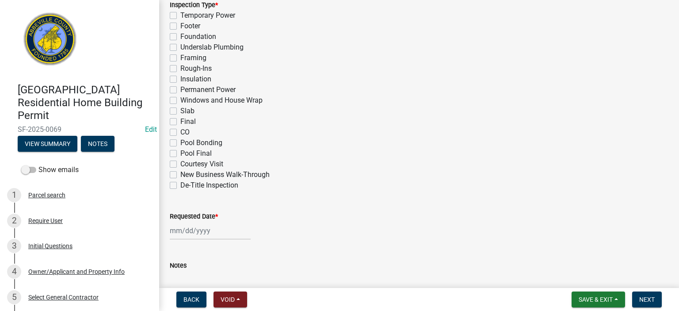
click at [180, 57] on label "Framing" at bounding box center [193, 58] width 26 height 11
click at [180, 57] on input "Framing" at bounding box center [183, 56] width 6 height 6
checkbox input "true"
checkbox input "false"
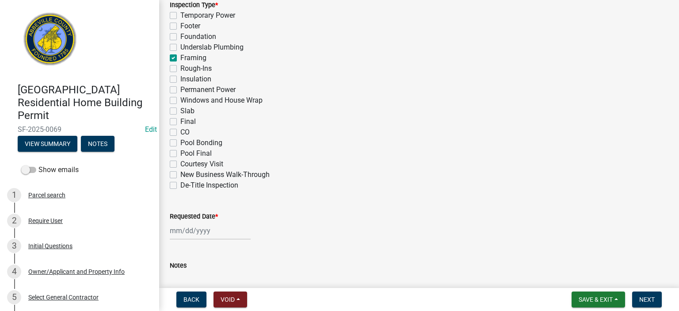
checkbox input "false"
checkbox input "true"
checkbox input "false"
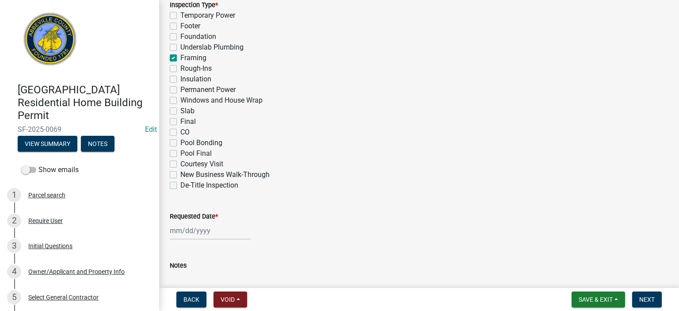
checkbox input "false"
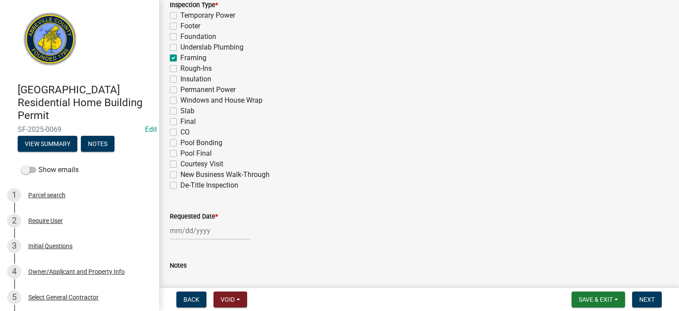
checkbox input "false"
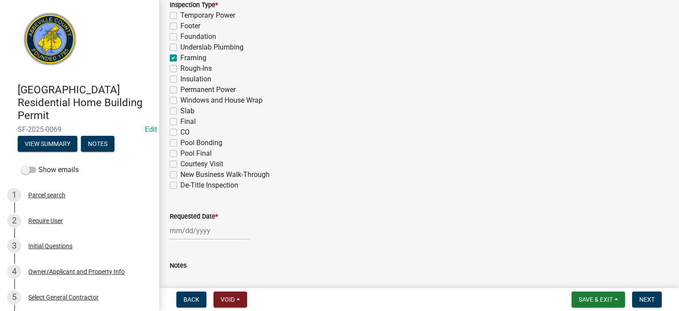
click at [180, 100] on label "Windows and House Wrap" at bounding box center [221, 100] width 82 height 11
click at [180, 100] on input "Windows and House Wrap" at bounding box center [183, 98] width 6 height 6
checkbox input "true"
checkbox input "false"
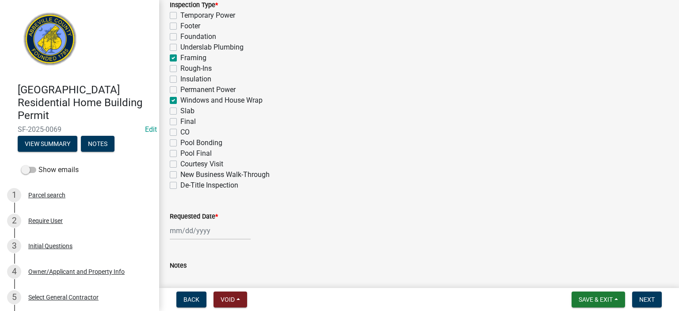
checkbox input "false"
checkbox input "true"
checkbox input "false"
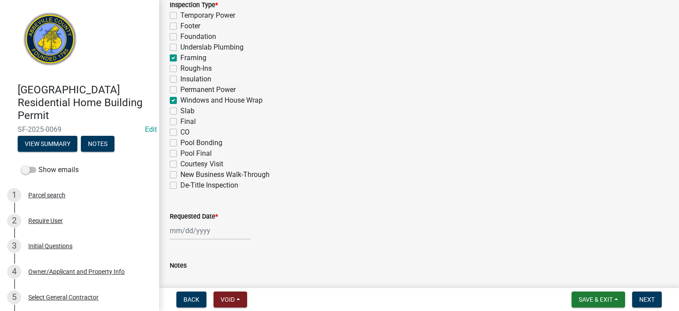
checkbox input "false"
checkbox input "true"
checkbox input "false"
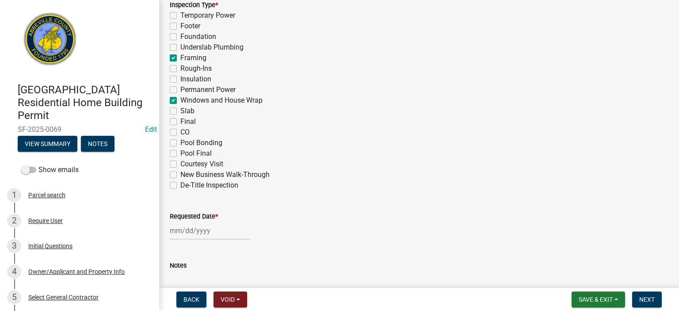
checkbox input "false"
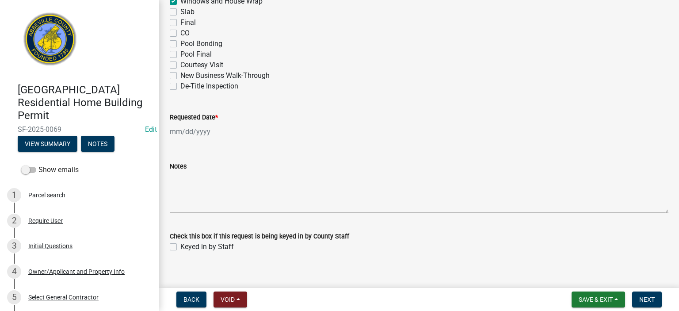
scroll to position [569, 0]
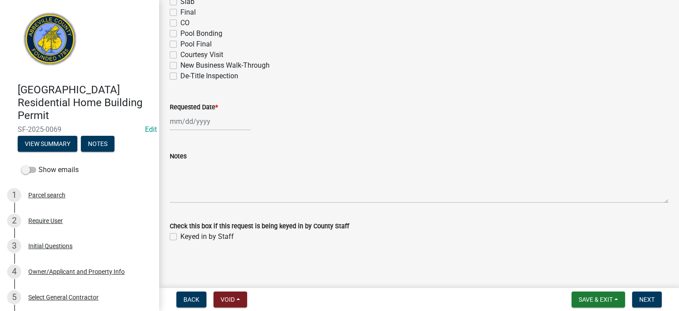
select select "8"
select select "2025"
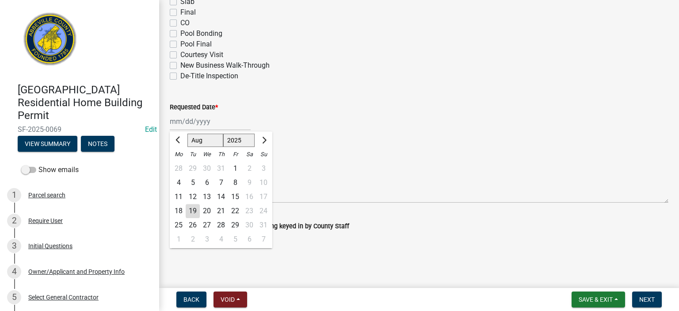
click at [232, 127] on div "[PERSON_NAME] Feb Mar Apr [PERSON_NAME][DATE] Oct Nov [DATE] 1526 1527 1528 152…" at bounding box center [210, 121] width 81 height 18
click at [195, 207] on div "19" at bounding box center [193, 211] width 14 height 14
type input "[DATE]"
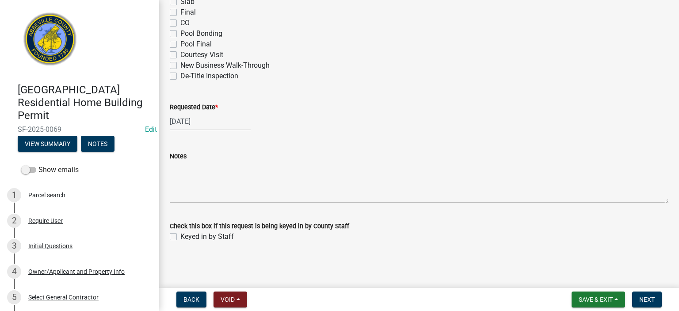
click at [180, 238] on label "Keyed in by Staff" at bounding box center [206, 236] width 53 height 11
click at [180, 237] on input "Keyed in by Staff" at bounding box center [183, 234] width 6 height 6
checkbox input "true"
click at [652, 297] on span "Next" at bounding box center [646, 299] width 15 height 7
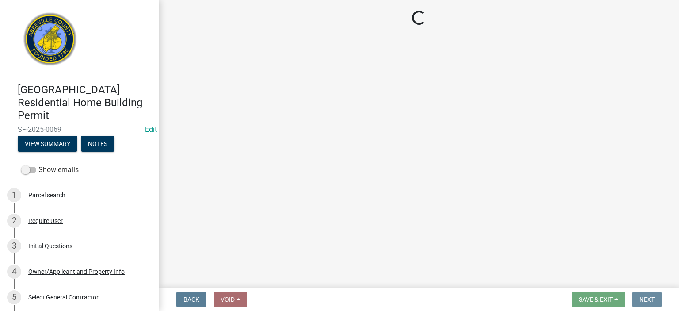
scroll to position [0, 0]
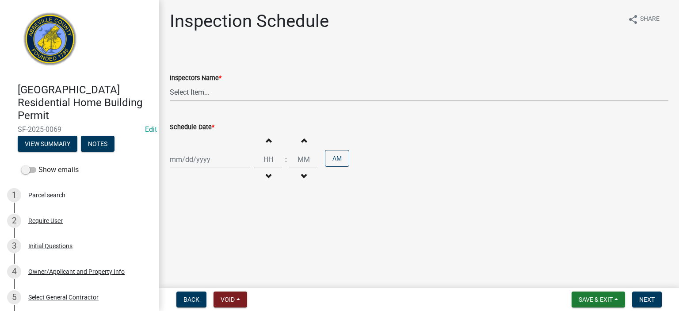
click at [219, 95] on select "Select Item... [EMAIL_ADDRESS][DOMAIN_NAME] ([PERSON_NAME]) [EMAIL_ADDRESS][DOM…" at bounding box center [419, 92] width 499 height 18
select select "56be3ac8-4e2d-49a7-9260-658958e29c03"
click at [170, 83] on select "Select Item... [EMAIL_ADDRESS][DOMAIN_NAME] ([PERSON_NAME]) [EMAIL_ADDRESS][DOM…" at bounding box center [419, 92] width 499 height 18
select select "8"
select select "2025"
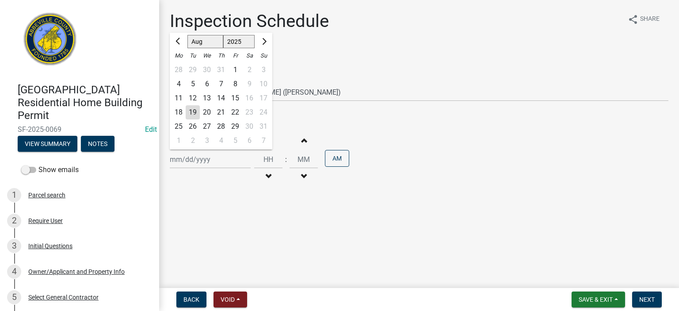
click at [228, 162] on div "[PERSON_NAME] Feb Mar Apr [PERSON_NAME][DATE] Oct Nov [DATE] 1526 1527 1528 152…" at bounding box center [210, 159] width 81 height 18
click at [193, 113] on div "19" at bounding box center [193, 112] width 14 height 14
type input "[DATE]"
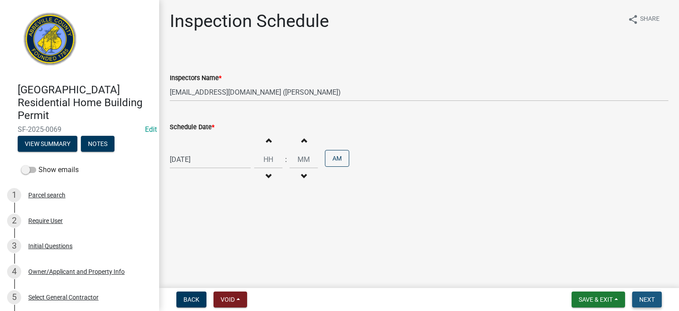
click at [650, 293] on button "Next" at bounding box center [647, 299] width 30 height 16
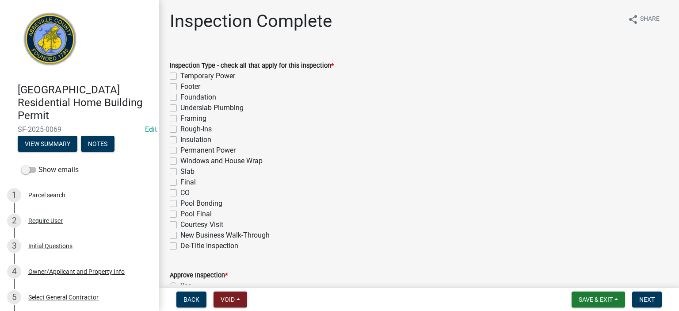
click at [180, 119] on label "Framing" at bounding box center [193, 118] width 26 height 11
click at [180, 119] on input "Framing" at bounding box center [183, 116] width 6 height 6
click at [180, 160] on label "Windows and House Wrap" at bounding box center [221, 161] width 82 height 11
click at [180, 160] on input "Windows and House Wrap" at bounding box center [183, 159] width 6 height 6
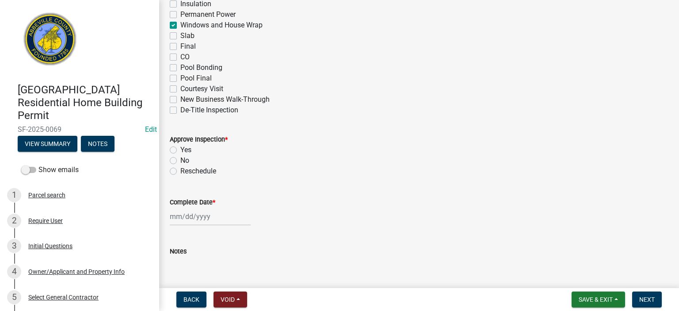
scroll to position [171, 0]
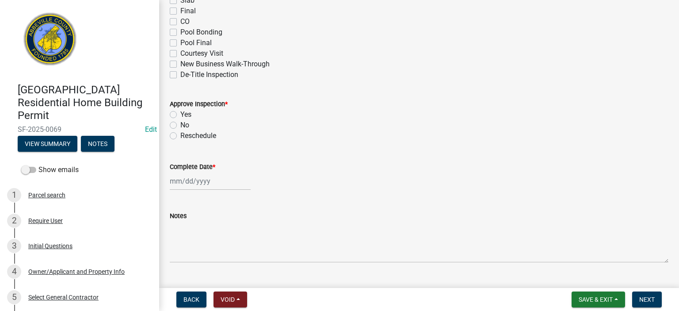
drag, startPoint x: 175, startPoint y: 115, endPoint x: 180, endPoint y: 117, distance: 4.8
click at [180, 115] on label "Yes" at bounding box center [185, 114] width 11 height 11
click at [180, 115] on input "Yes" at bounding box center [183, 112] width 6 height 6
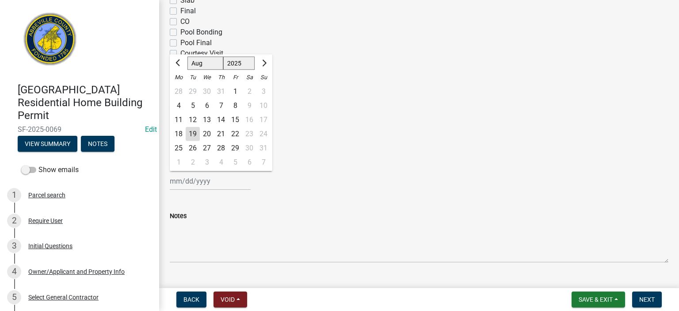
click at [226, 182] on div "[PERSON_NAME] Feb Mar Apr [PERSON_NAME][DATE] Oct Nov [DATE] 1526 1527 1528 152…" at bounding box center [210, 181] width 81 height 18
click at [195, 133] on div "19" at bounding box center [193, 134] width 14 height 14
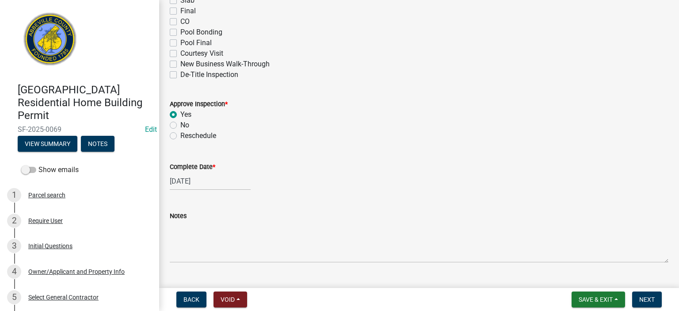
drag, startPoint x: 209, startPoint y: 214, endPoint x: 213, endPoint y: 211, distance: 4.6
click at [210, 214] on div "Notes" at bounding box center [419, 215] width 499 height 11
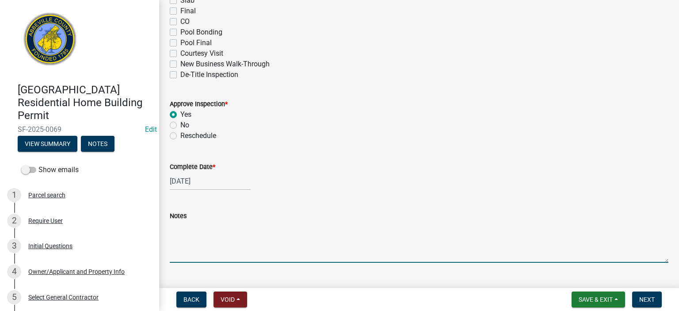
click at [213, 222] on textarea "Notes" at bounding box center [419, 242] width 499 height 42
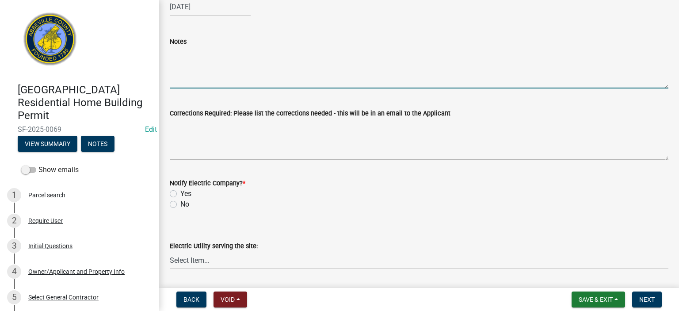
scroll to position [348, 0]
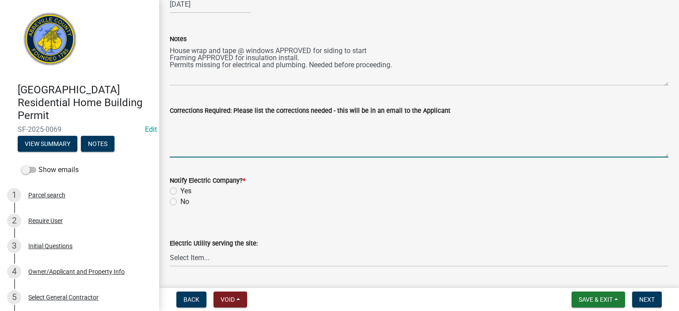
drag, startPoint x: 296, startPoint y: 132, endPoint x: 304, endPoint y: 128, distance: 8.3
click at [297, 132] on textarea "Corrections Required: Please list the corrections needed - this will be in an e…" at bounding box center [419, 137] width 499 height 42
click at [180, 200] on label "No" at bounding box center [184, 201] width 9 height 11
click at [180, 200] on input "No" at bounding box center [183, 199] width 6 height 6
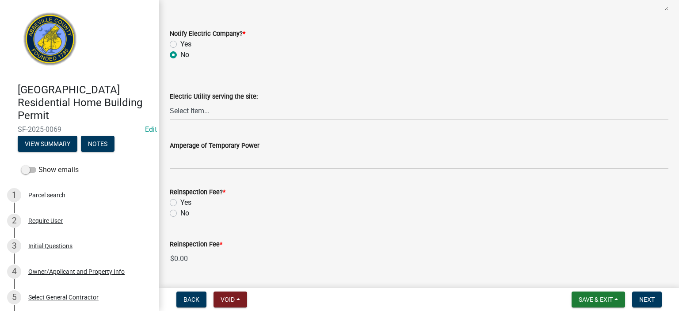
scroll to position [520, 0]
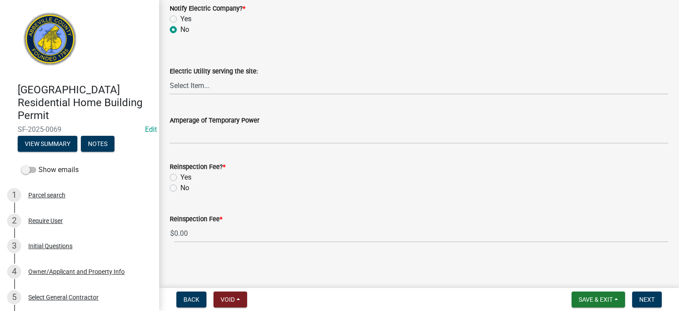
click at [180, 187] on label "No" at bounding box center [184, 188] width 9 height 11
click at [180, 187] on input "No" at bounding box center [183, 186] width 6 height 6
click at [645, 299] on span "Next" at bounding box center [646, 299] width 15 height 7
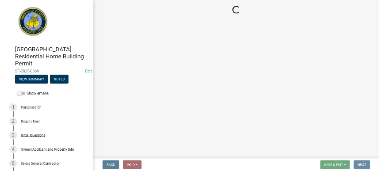
scroll to position [0, 0]
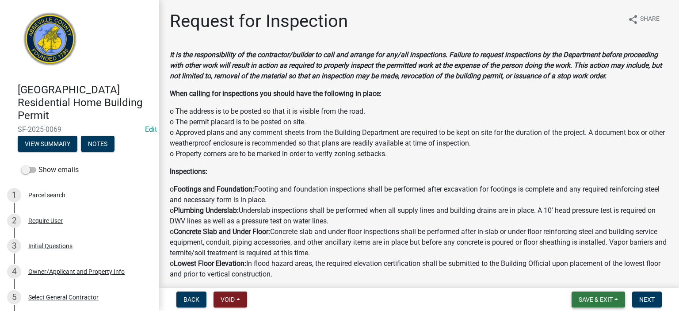
click at [595, 300] on span "Save & Exit" at bounding box center [596, 299] width 34 height 7
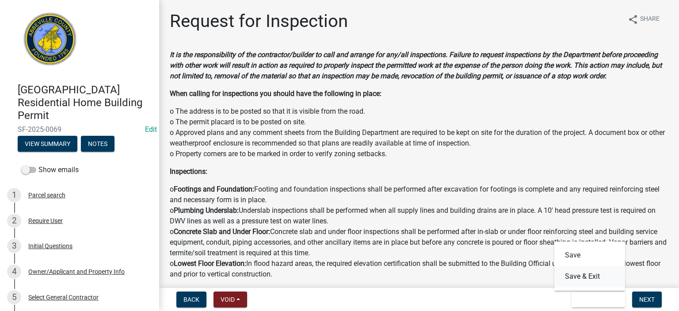
click at [582, 275] on button "Save & Exit" at bounding box center [589, 276] width 71 height 21
